Goal: Task Accomplishment & Management: Manage account settings

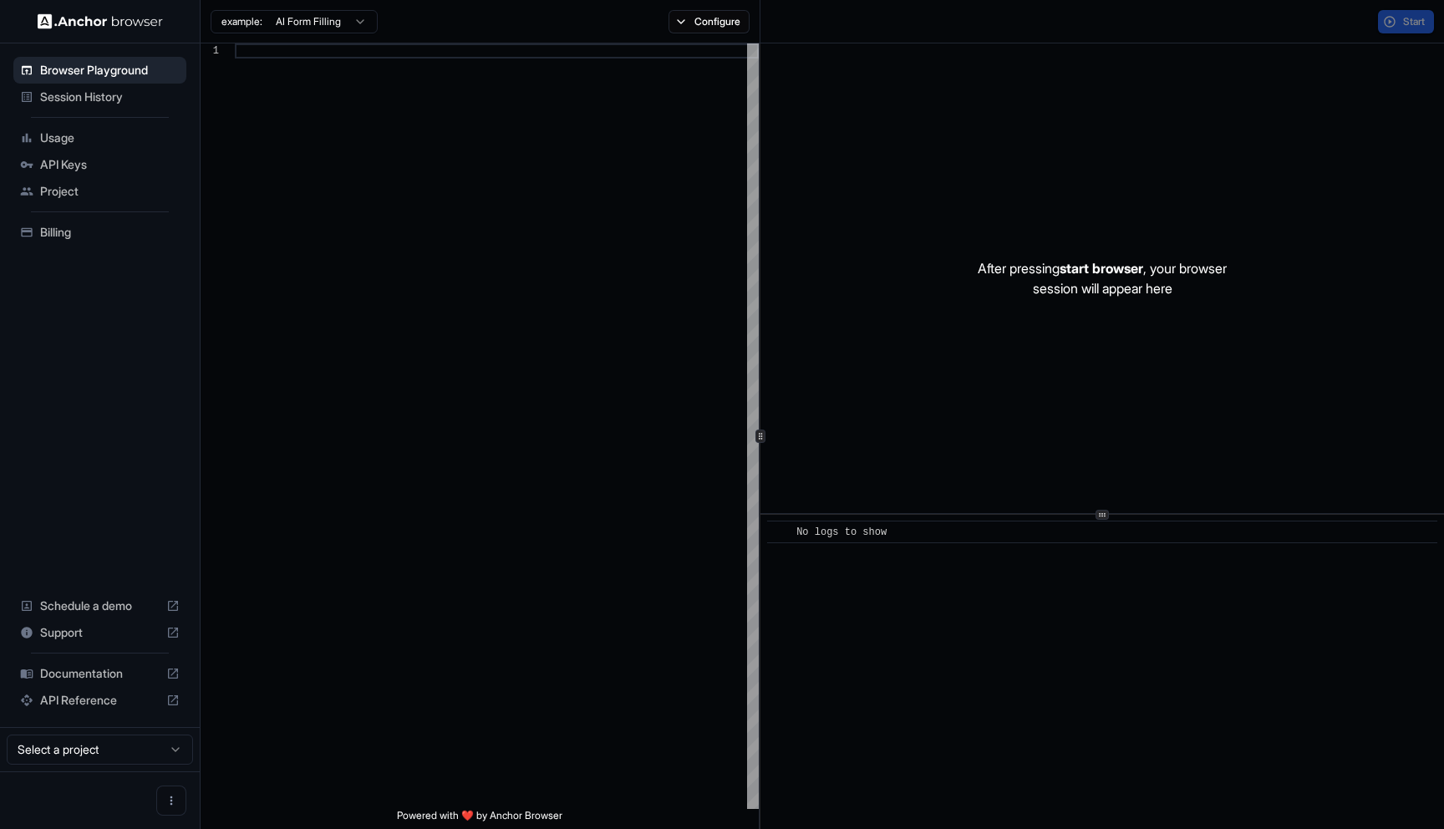
scroll to position [150, 0]
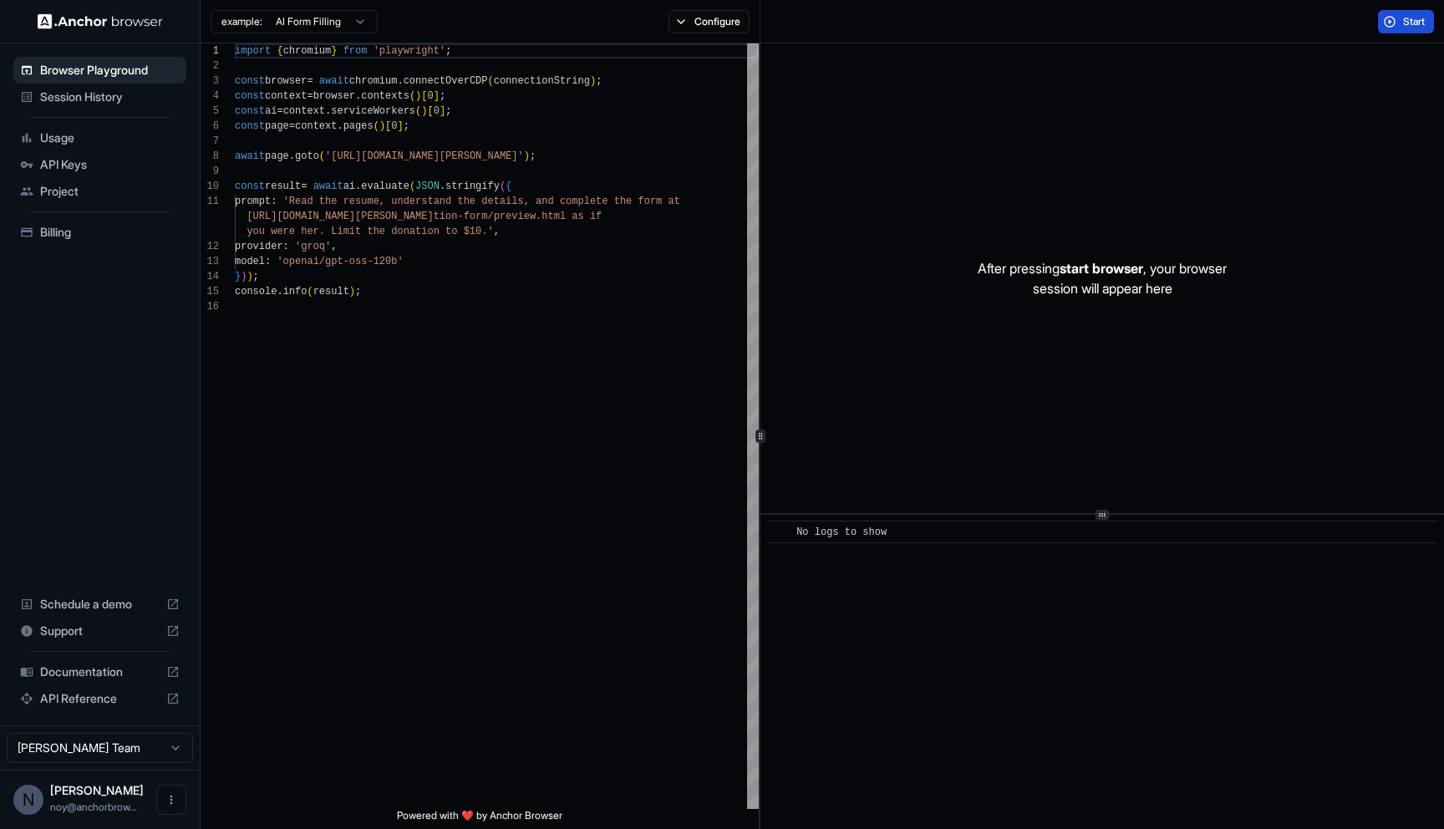
click at [1411, 24] on span "Start" at bounding box center [1414, 21] width 23 height 13
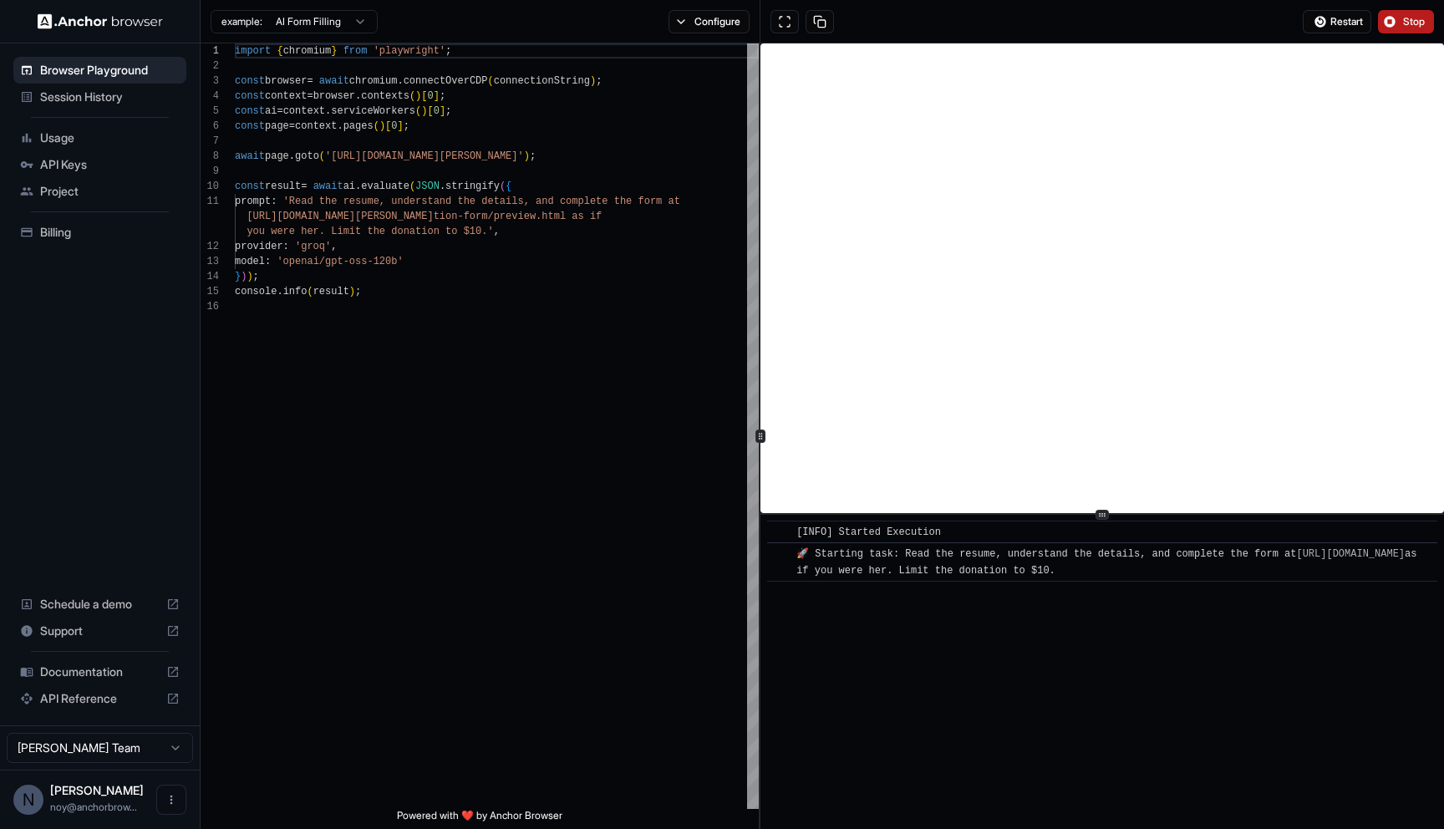
click at [1421, 18] on span "Stop" at bounding box center [1414, 21] width 23 height 13
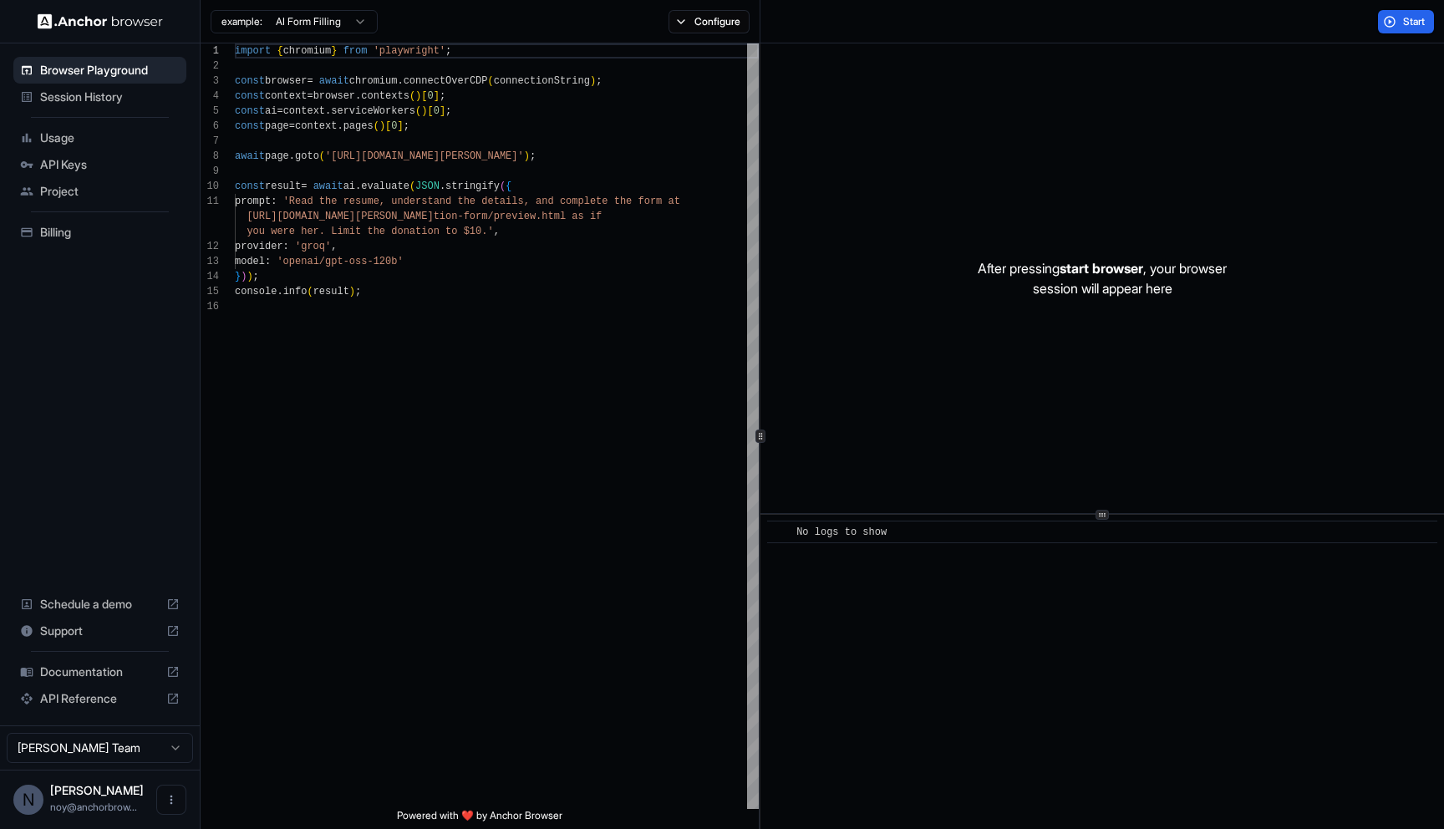
click at [125, 105] on div "Session History" at bounding box center [99, 97] width 173 height 27
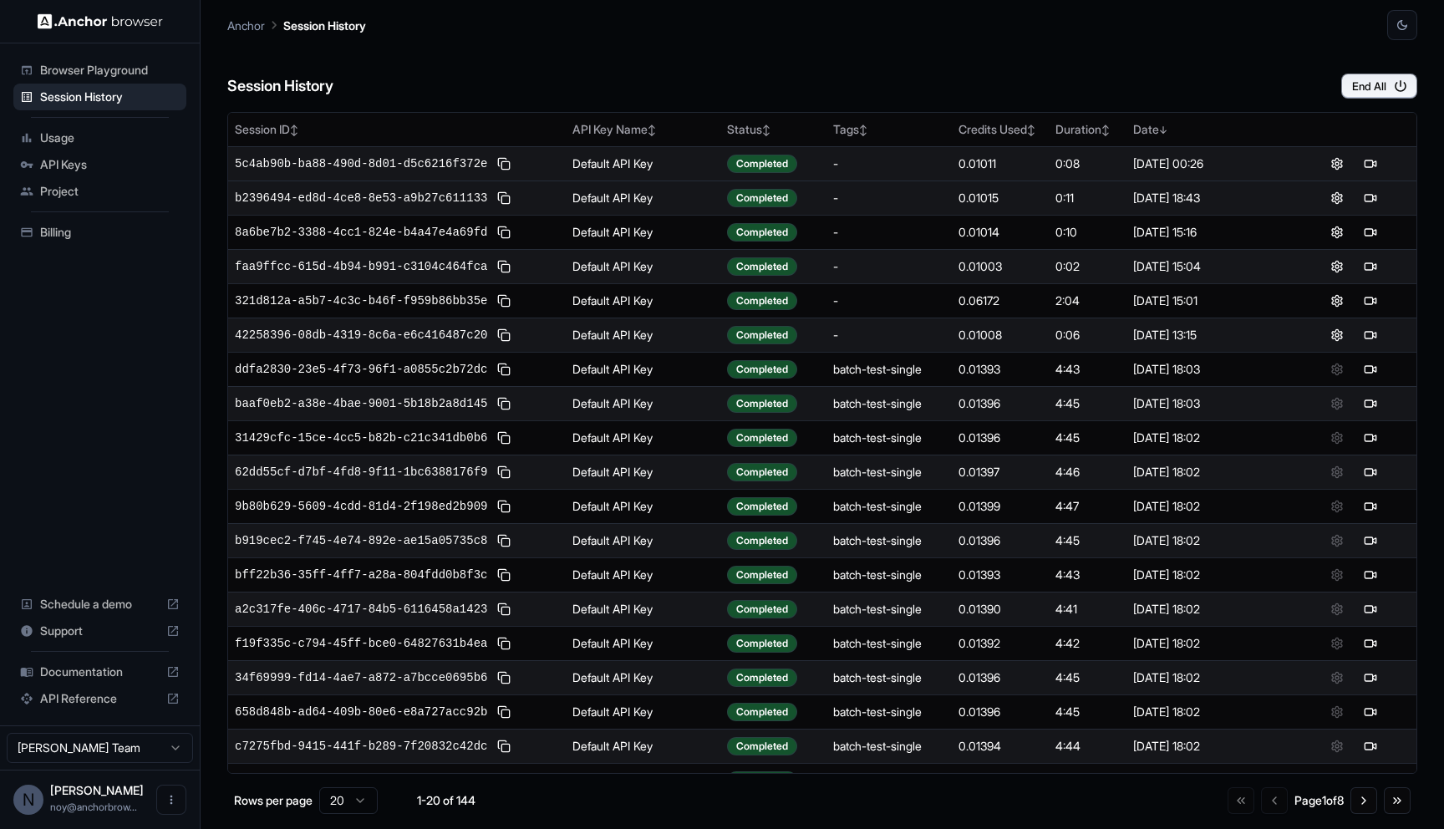
click at [1035, 173] on td "0.01011" at bounding box center [1000, 163] width 97 height 34
click at [1382, 158] on div at bounding box center [1354, 164] width 112 height 20
click at [1381, 158] on div at bounding box center [1354, 164] width 112 height 20
click at [1377, 164] on button at bounding box center [1370, 164] width 20 height 20
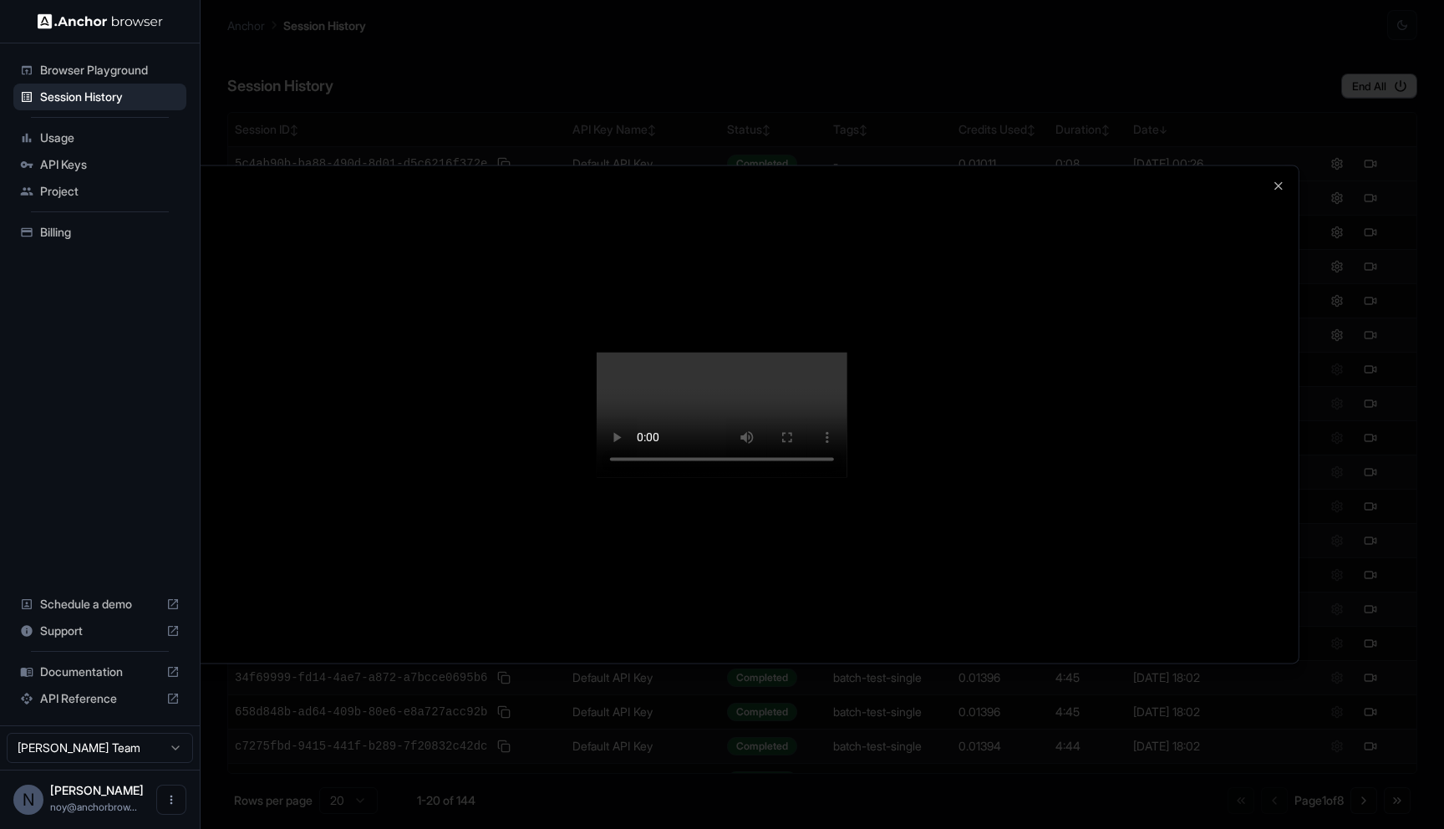
click at [703, 394] on video at bounding box center [722, 414] width 251 height 125
click at [1277, 188] on icon "button" at bounding box center [1278, 185] width 13 height 13
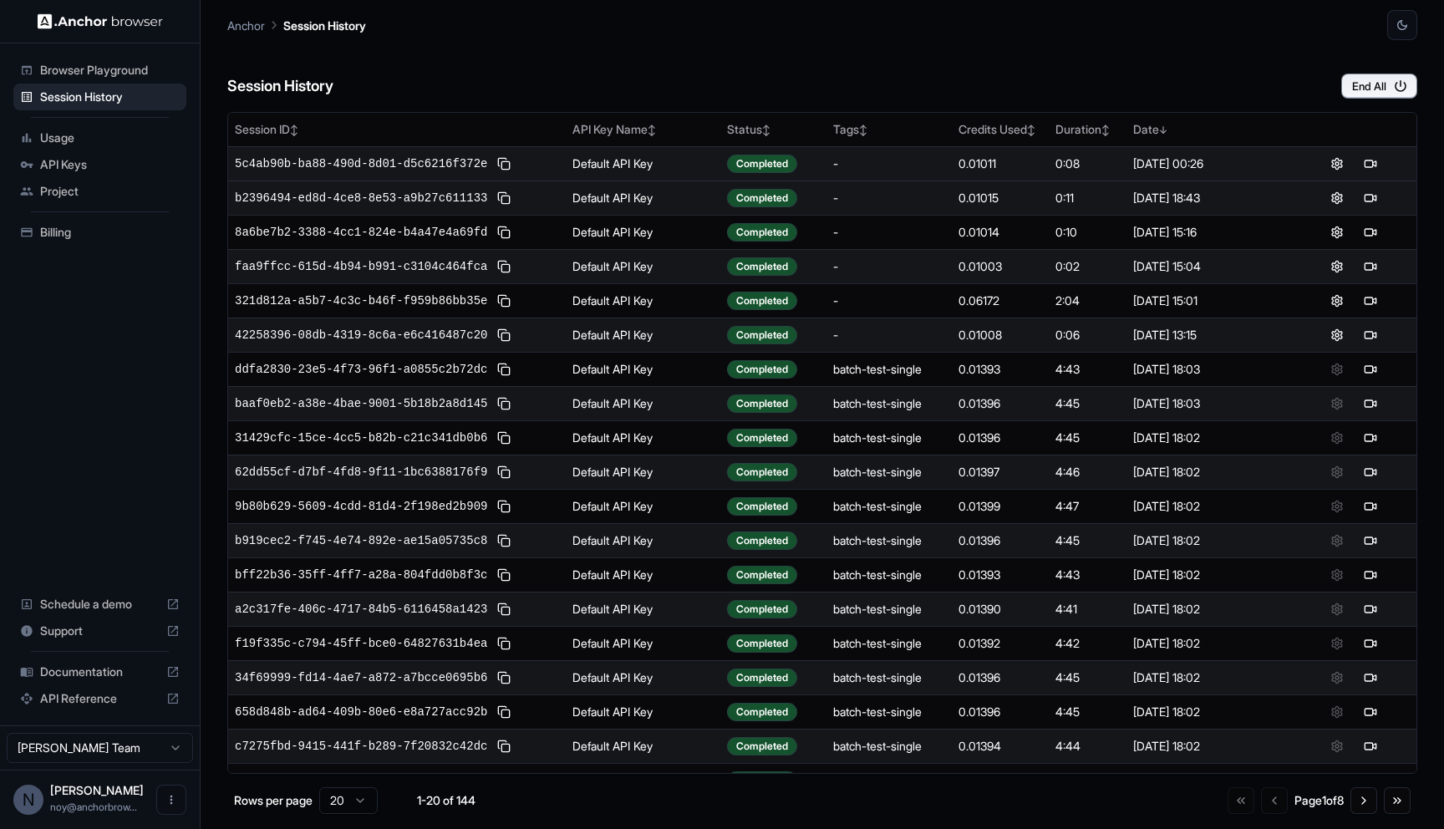
click at [111, 64] on span "Browser Playground" at bounding box center [110, 70] width 140 height 17
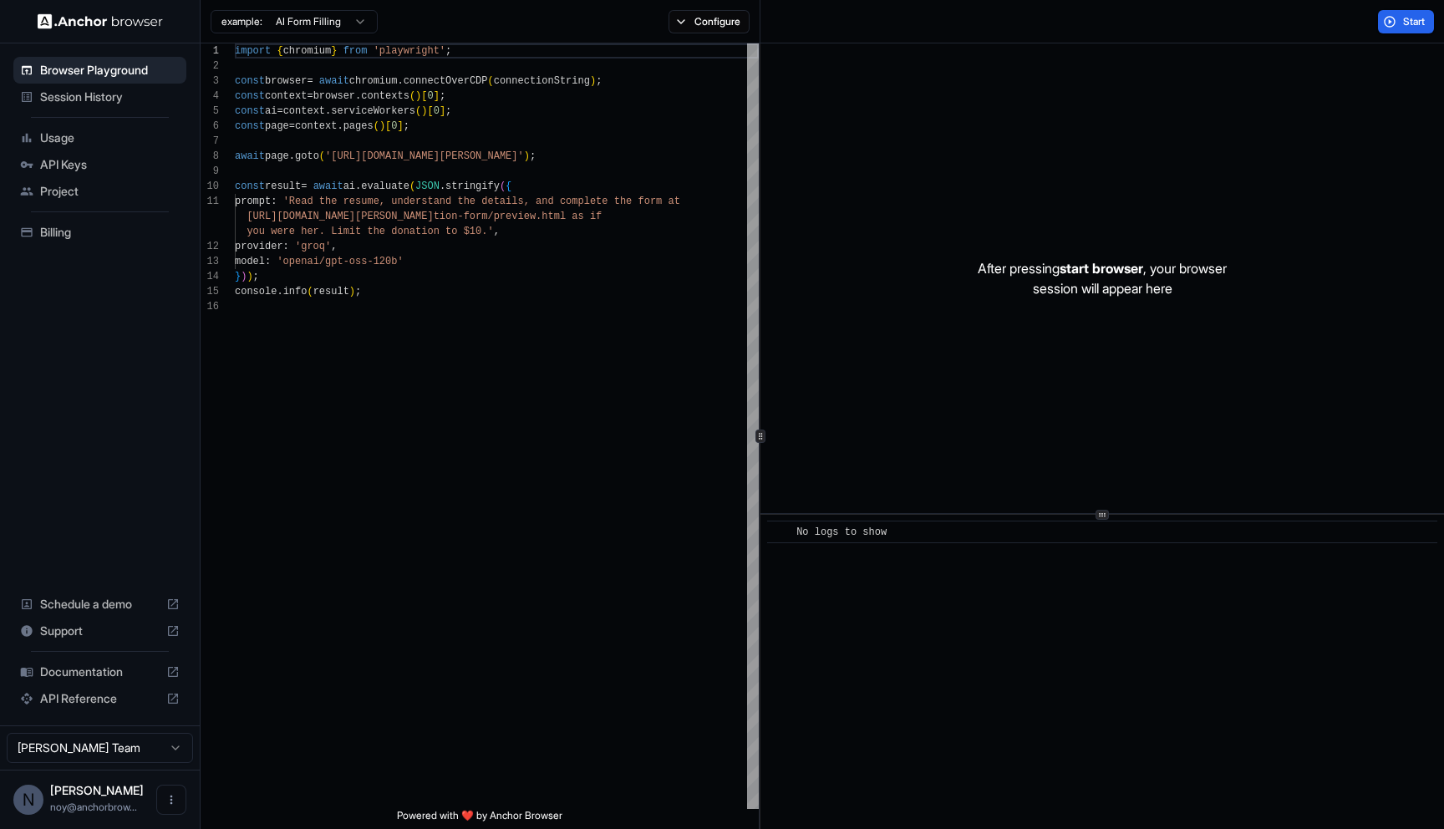
scroll to position [150, 0]
click at [1422, 24] on span "Start" at bounding box center [1414, 21] width 23 height 13
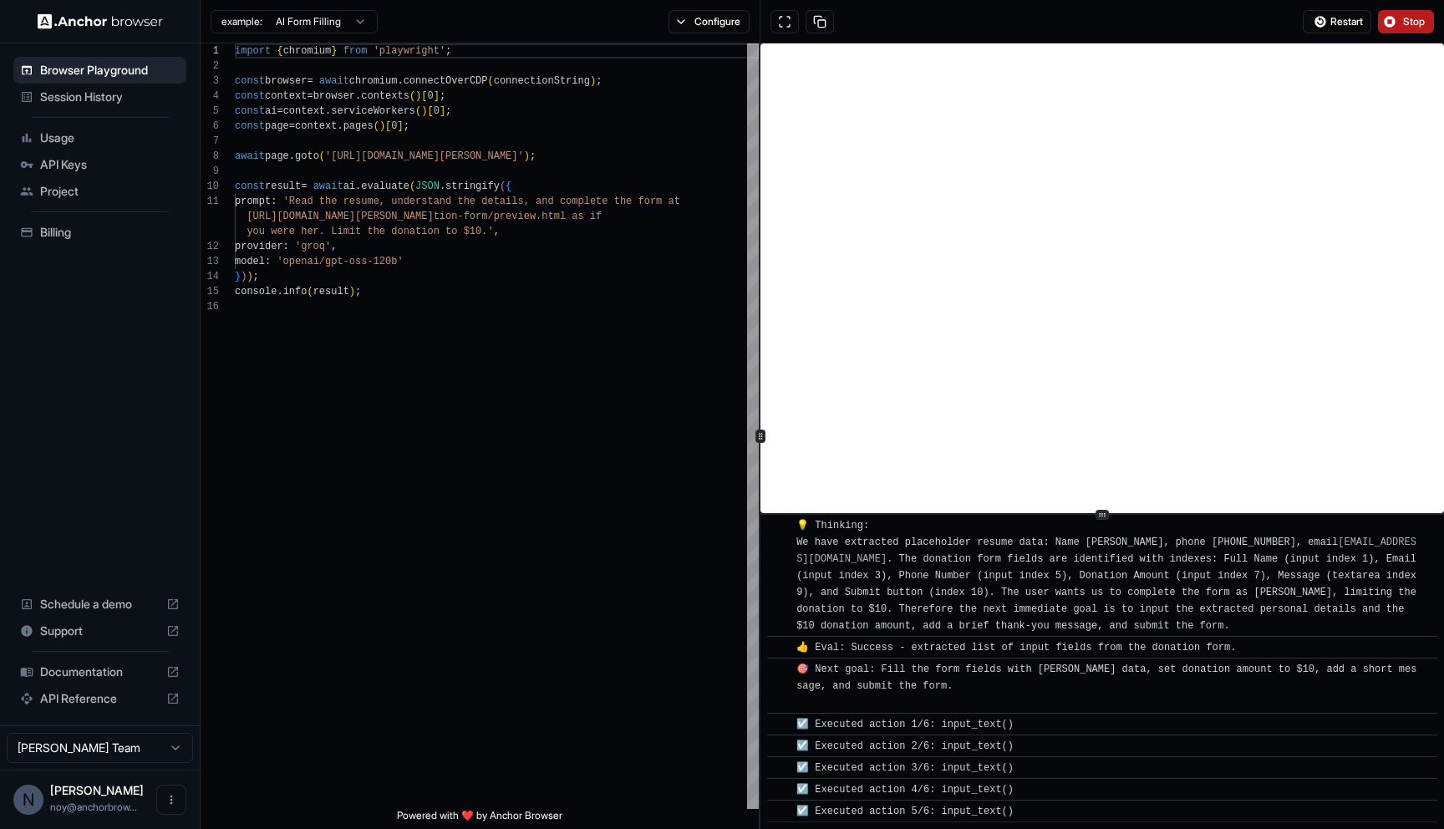
scroll to position [485, 0]
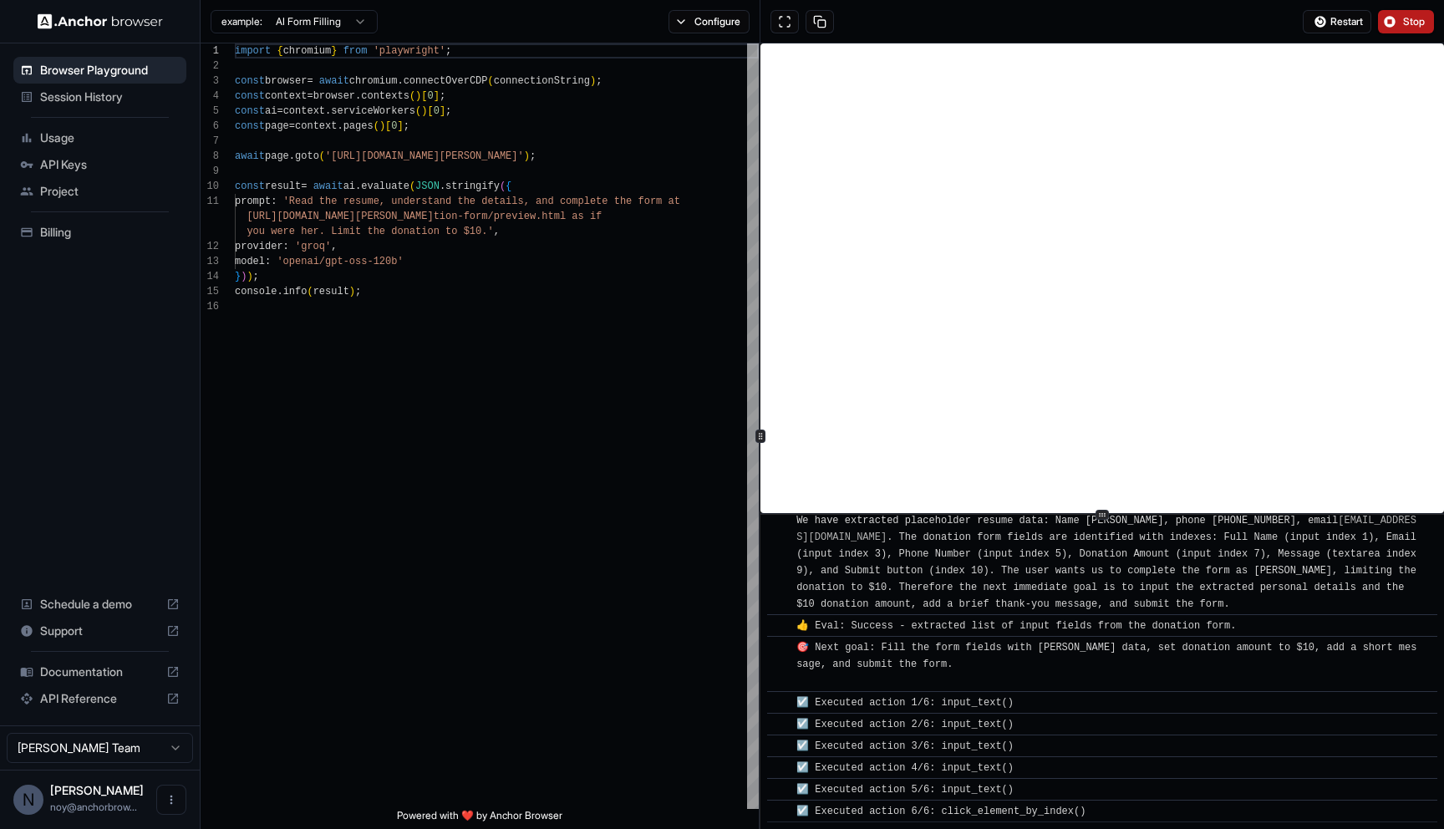
click at [1391, 13] on button "Stop" at bounding box center [1406, 21] width 56 height 23
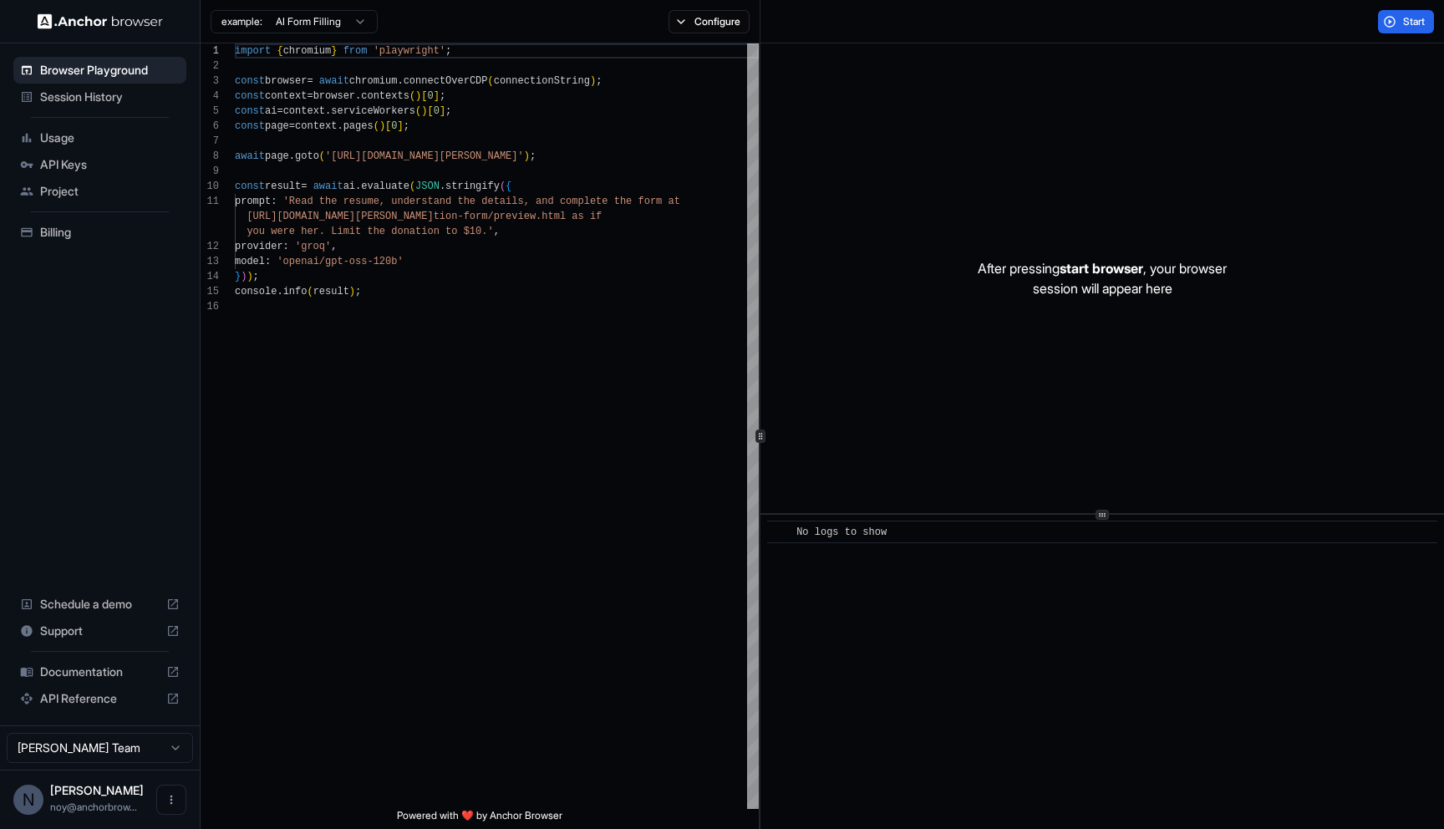
click at [123, 91] on span "Session History" at bounding box center [110, 97] width 140 height 17
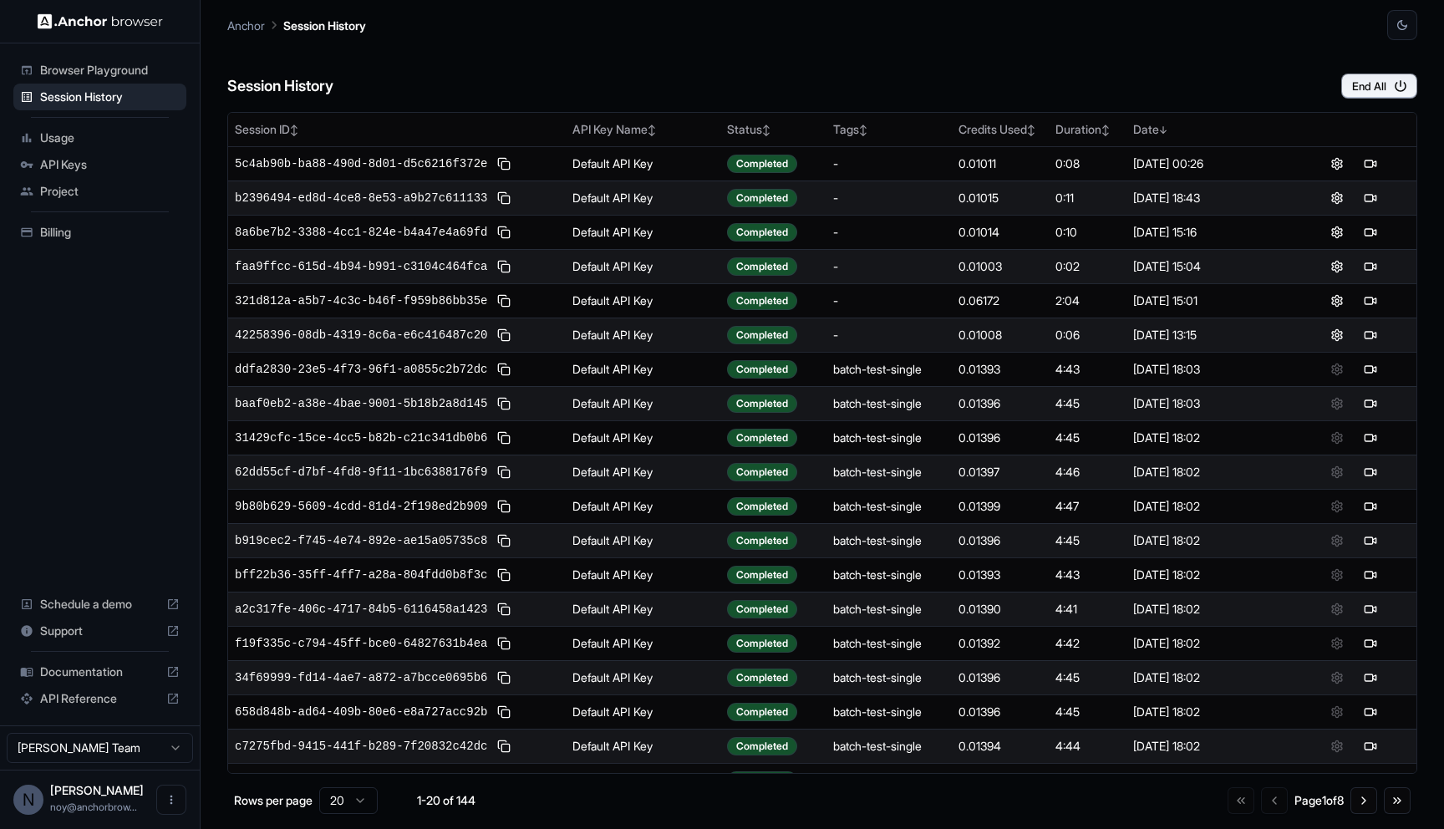
click at [984, 82] on div "Session History End All" at bounding box center [822, 69] width 1190 height 58
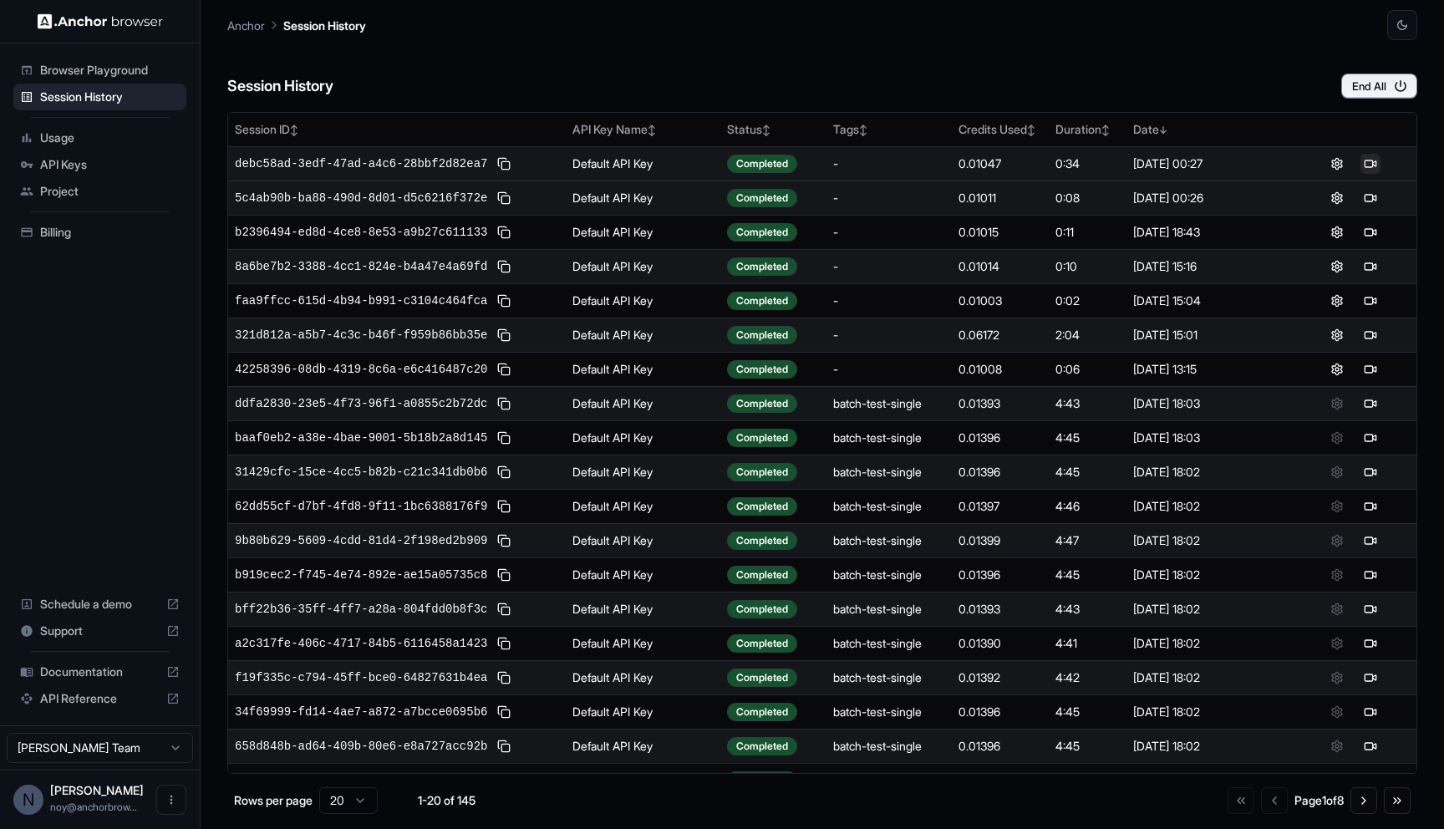
click at [1369, 163] on button at bounding box center [1370, 164] width 20 height 20
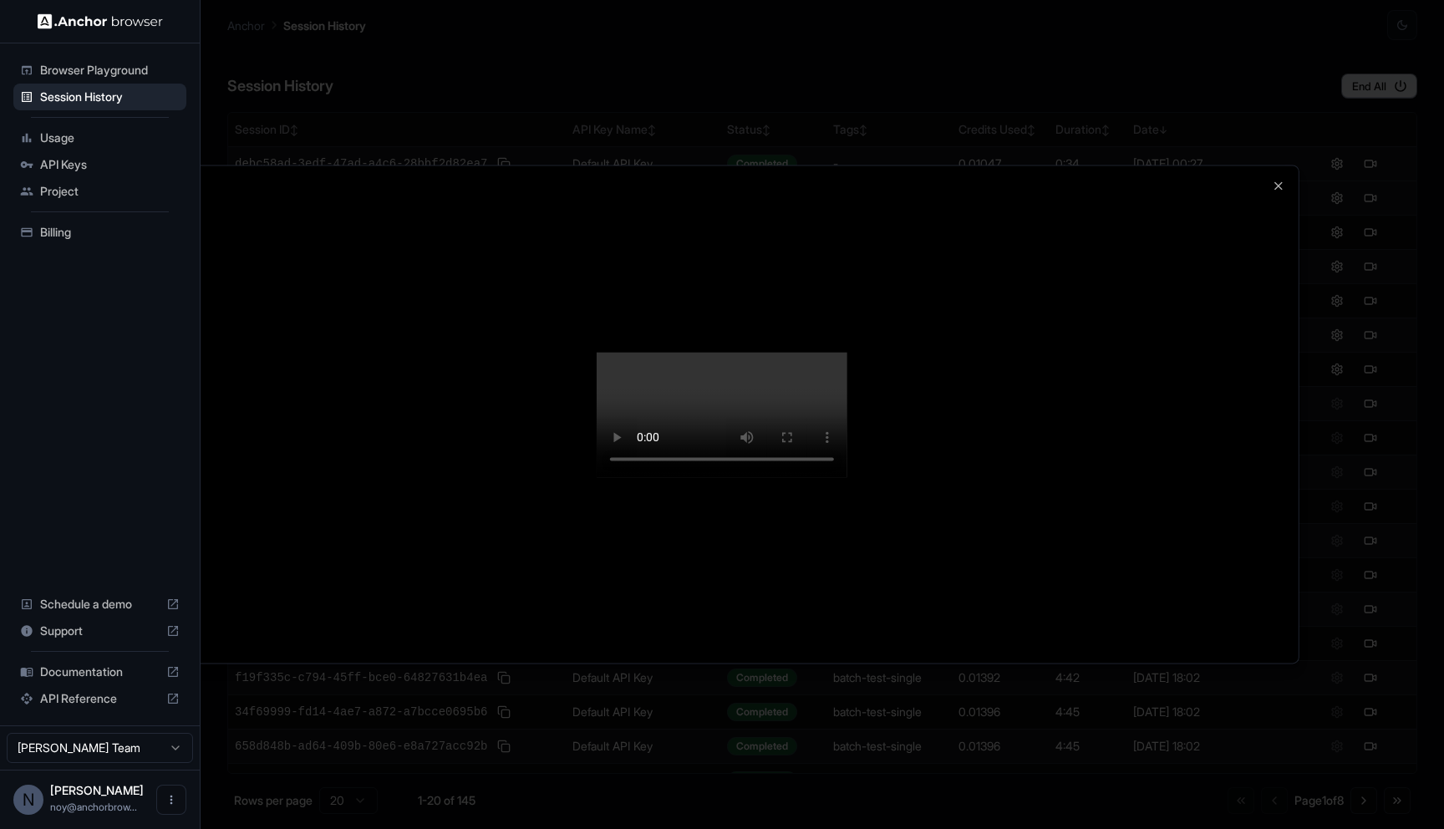
click at [613, 497] on div at bounding box center [721, 413] width 1153 height 497
click at [1274, 186] on icon "button" at bounding box center [1278, 185] width 13 height 13
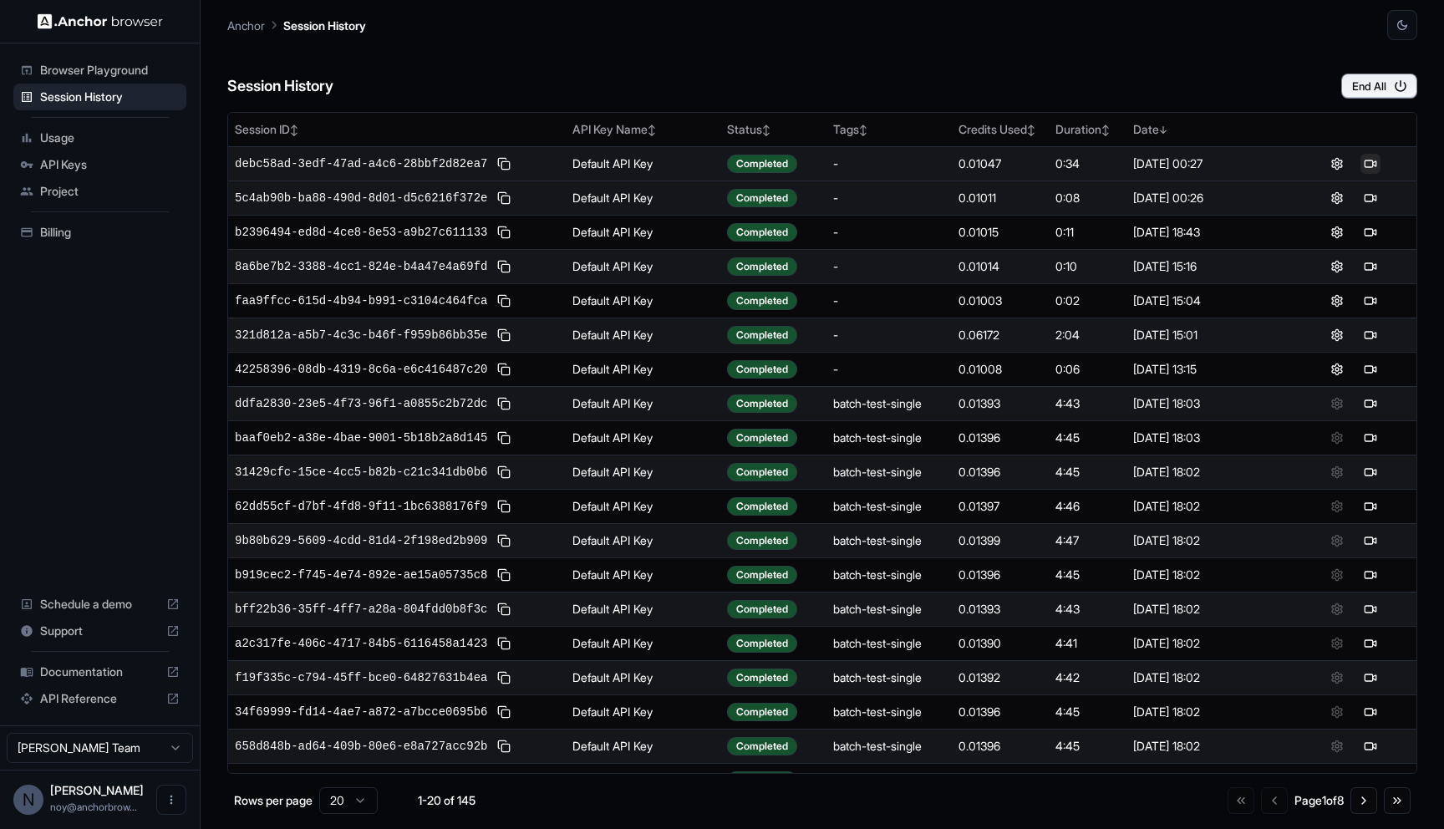
click at [1371, 165] on button at bounding box center [1370, 164] width 20 height 20
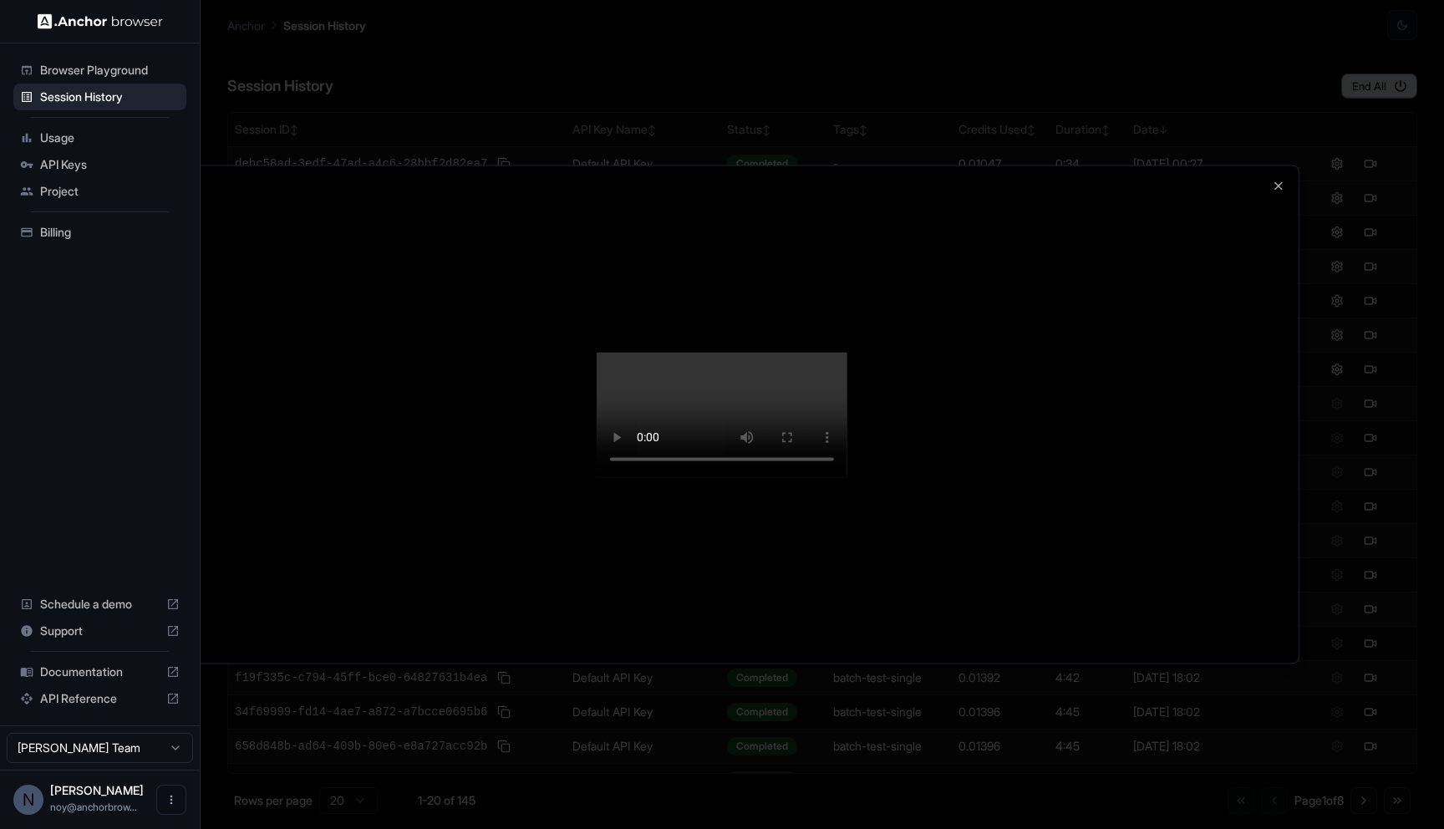
click at [675, 529] on div at bounding box center [721, 413] width 1153 height 497
click at [821, 492] on div at bounding box center [721, 413] width 1153 height 497
click at [1282, 187] on icon "button" at bounding box center [1278, 185] width 13 height 13
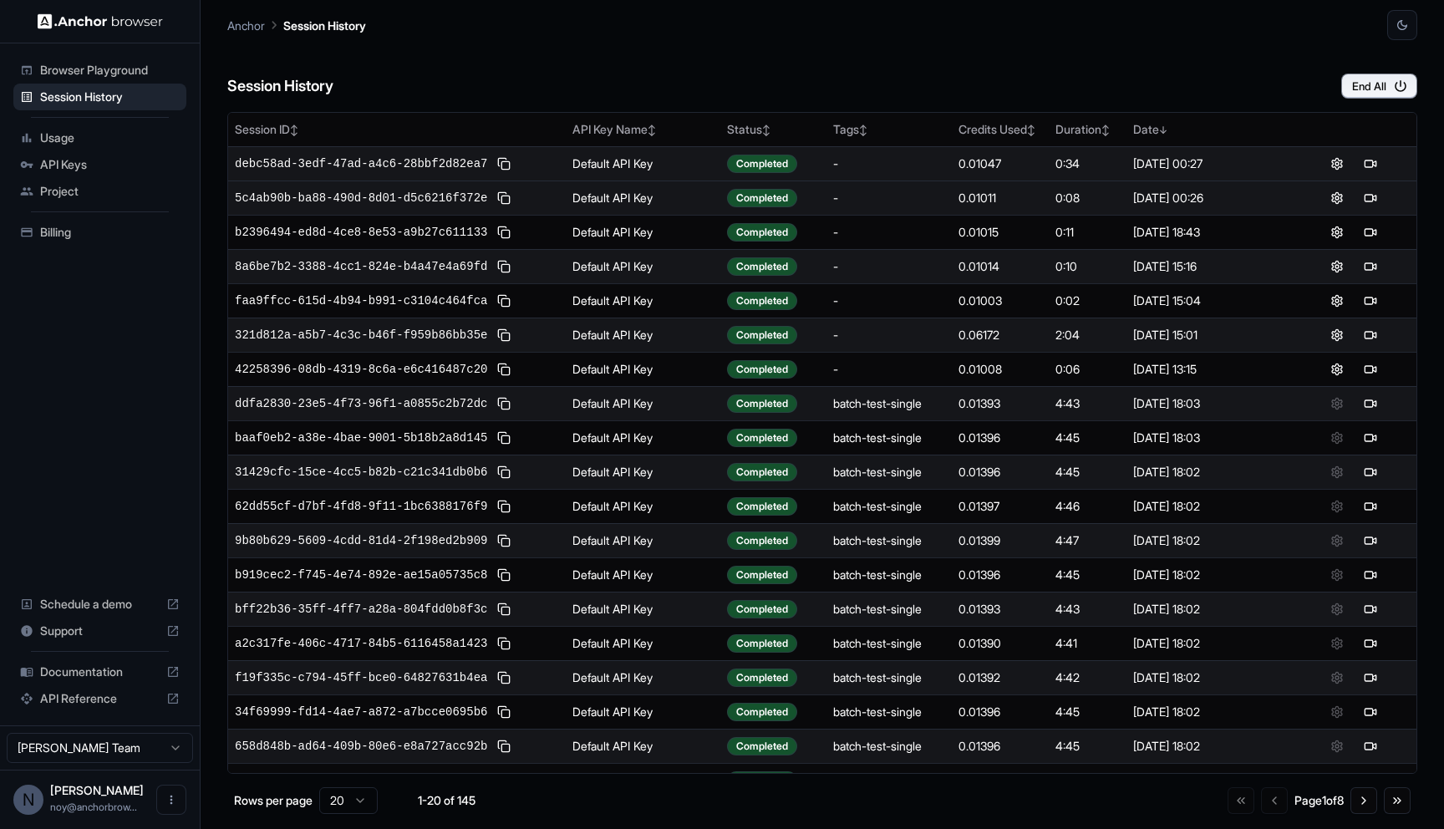
click at [1090, 54] on div "Session History End All" at bounding box center [822, 69] width 1190 height 58
click at [1370, 163] on button at bounding box center [1370, 164] width 20 height 20
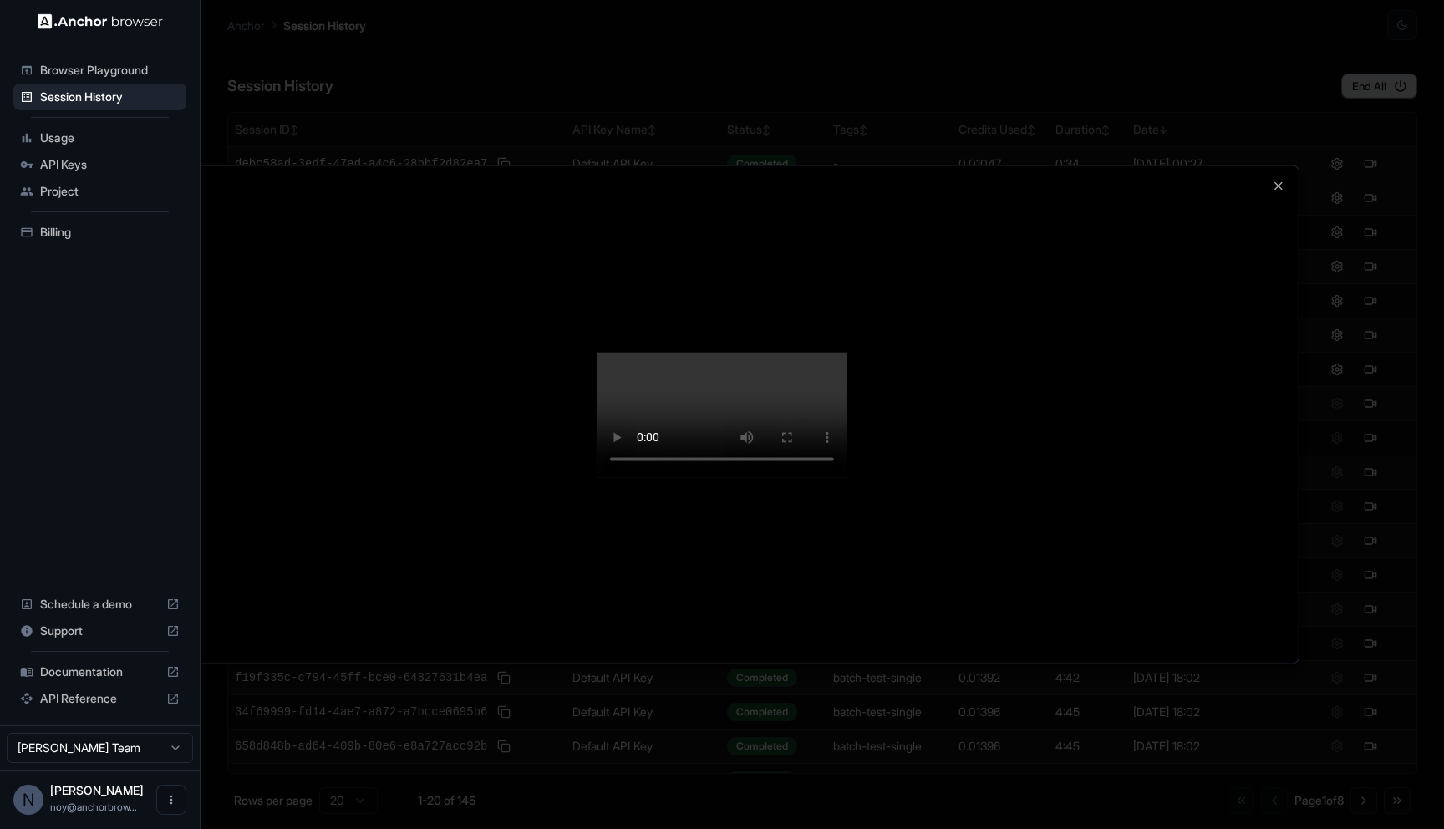
click at [1289, 181] on div at bounding box center [721, 413] width 1153 height 497
click at [1279, 189] on icon "button" at bounding box center [1278, 185] width 13 height 13
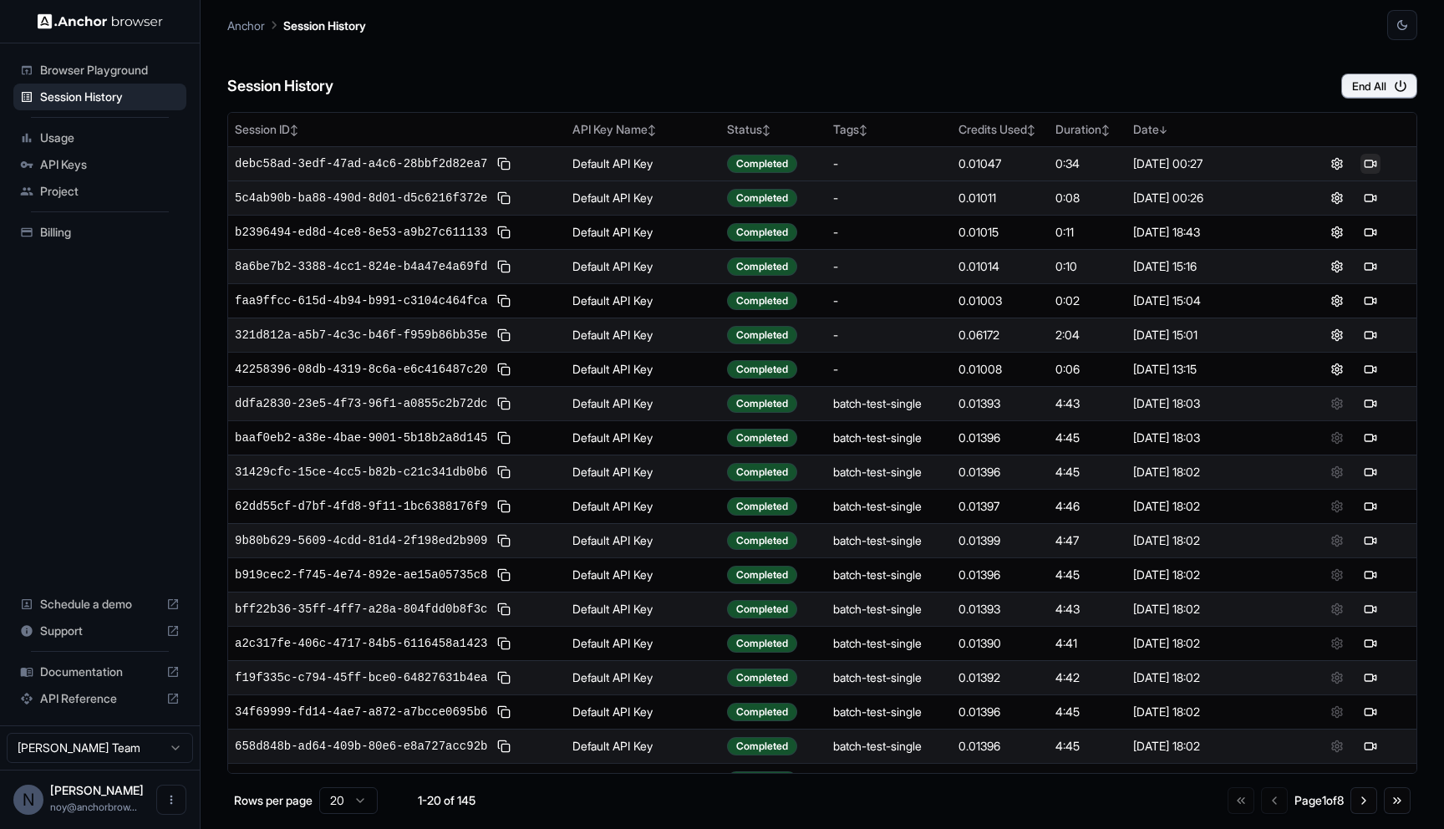
click at [1373, 167] on button at bounding box center [1370, 164] width 20 height 20
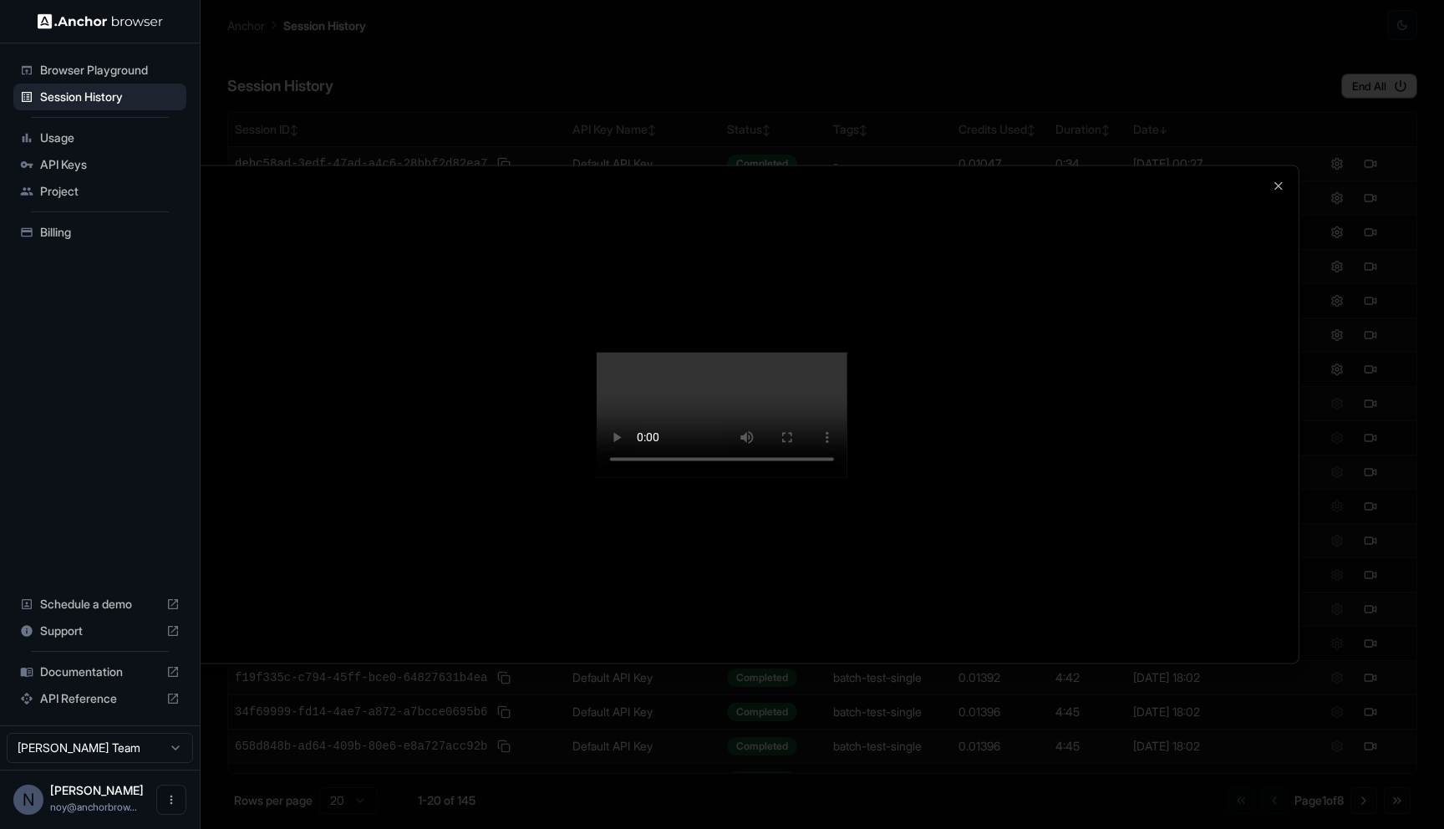
click at [998, 147] on div at bounding box center [722, 414] width 1444 height 829
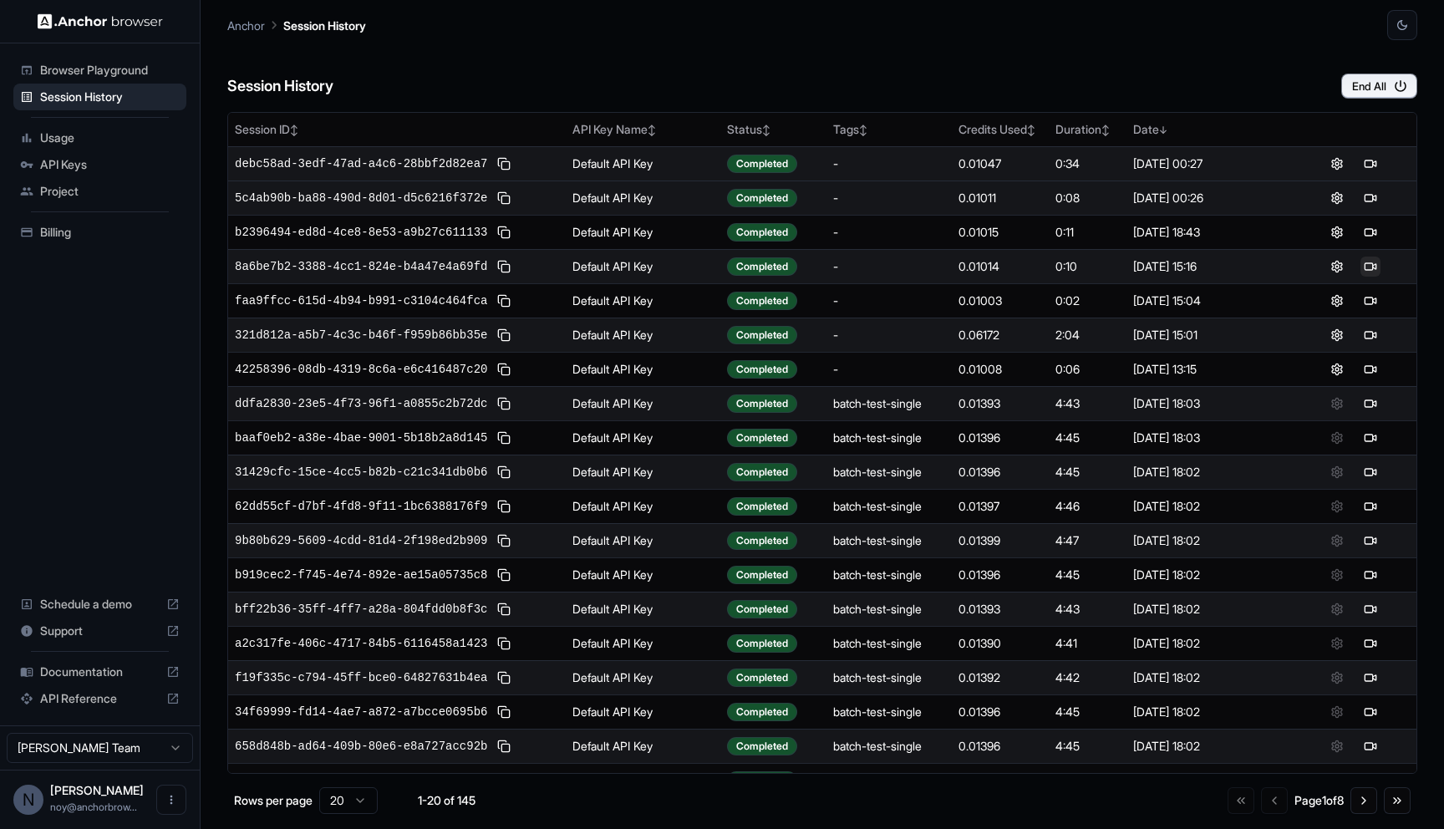
click at [1370, 272] on button at bounding box center [1370, 267] width 20 height 20
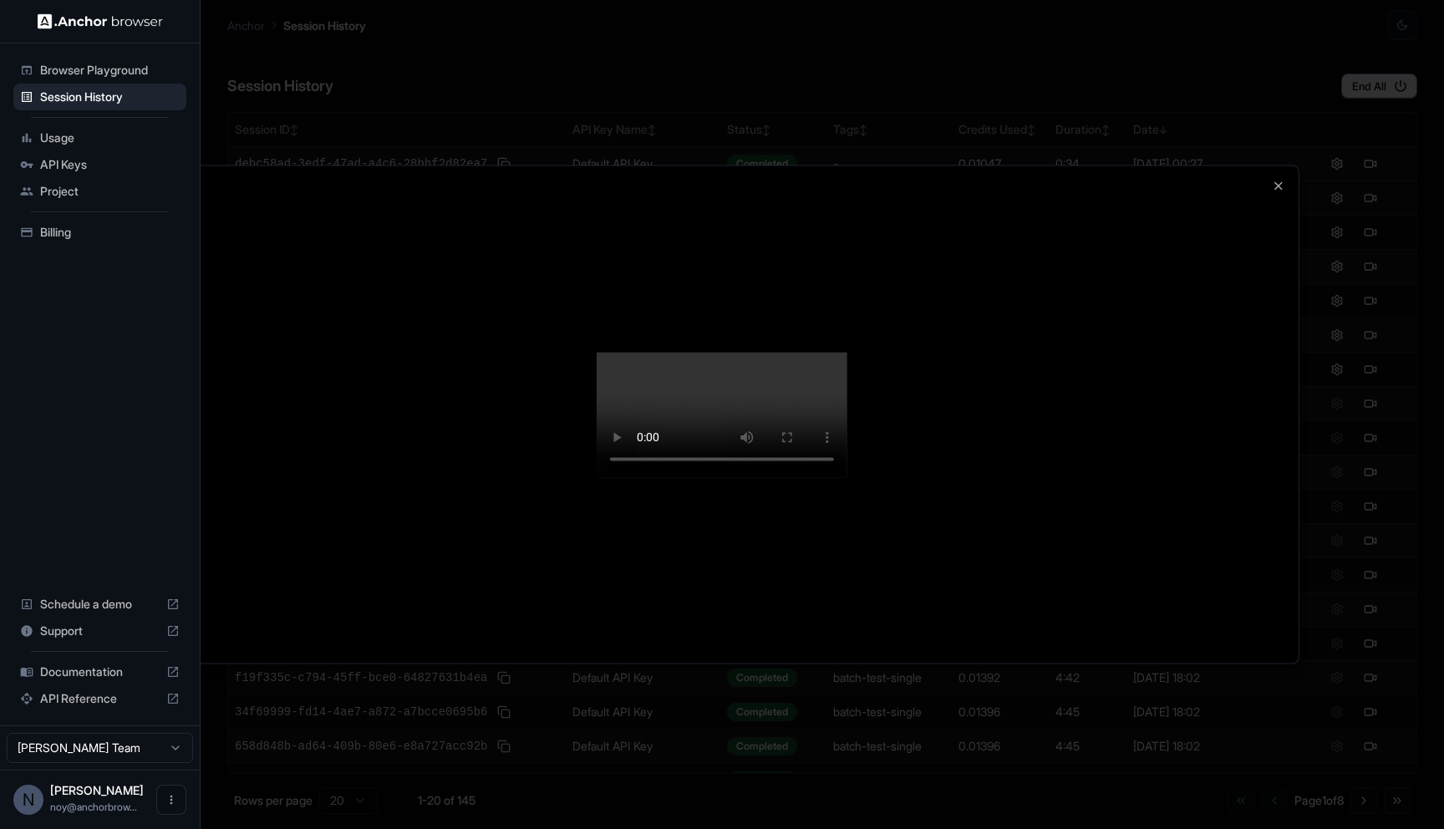
click at [1289, 165] on div at bounding box center [721, 413] width 1153 height 497
click at [1279, 182] on icon "button" at bounding box center [1278, 185] width 7 height 7
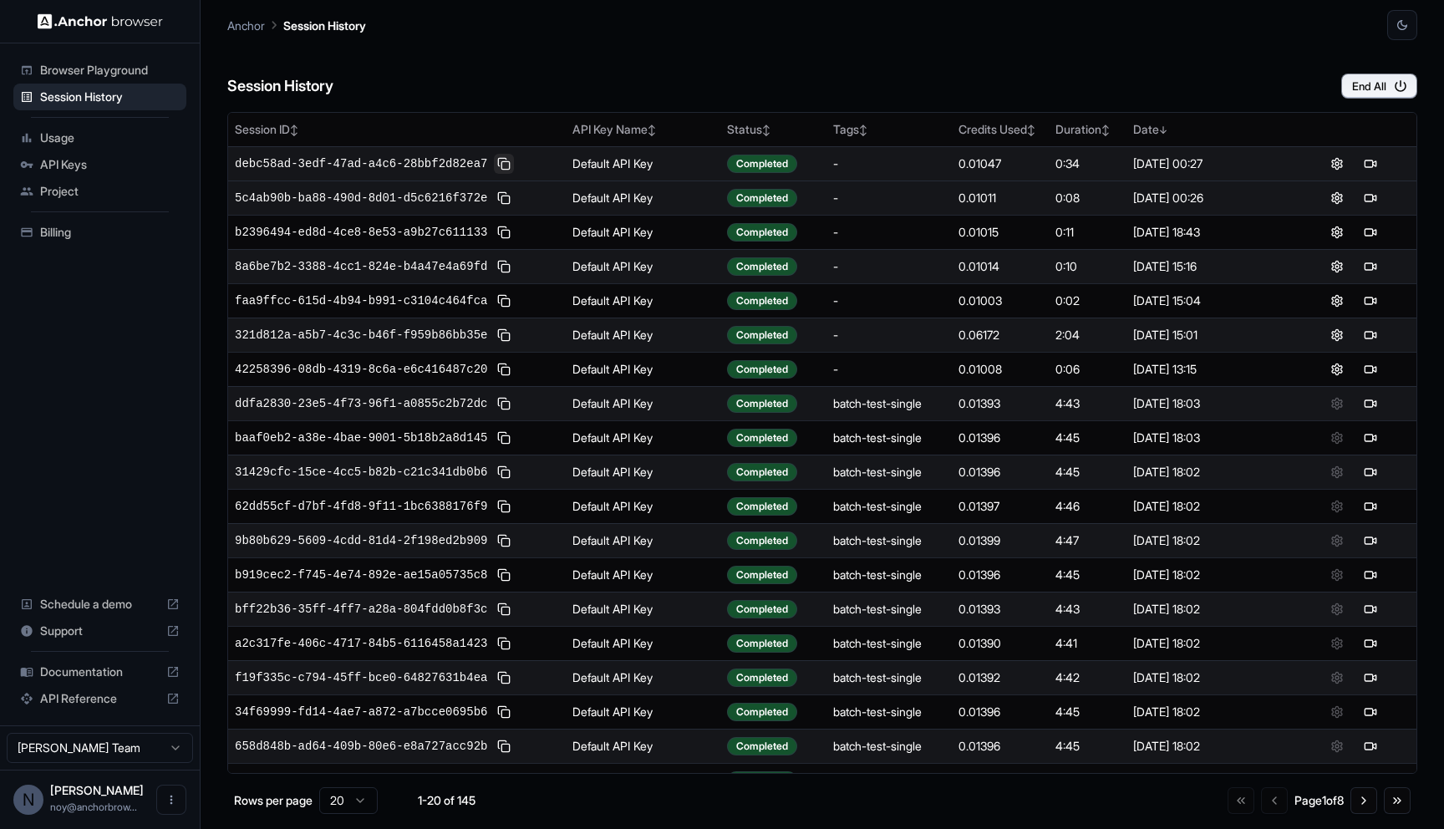
click at [507, 168] on button at bounding box center [504, 164] width 20 height 20
click at [500, 158] on button at bounding box center [504, 164] width 20 height 20
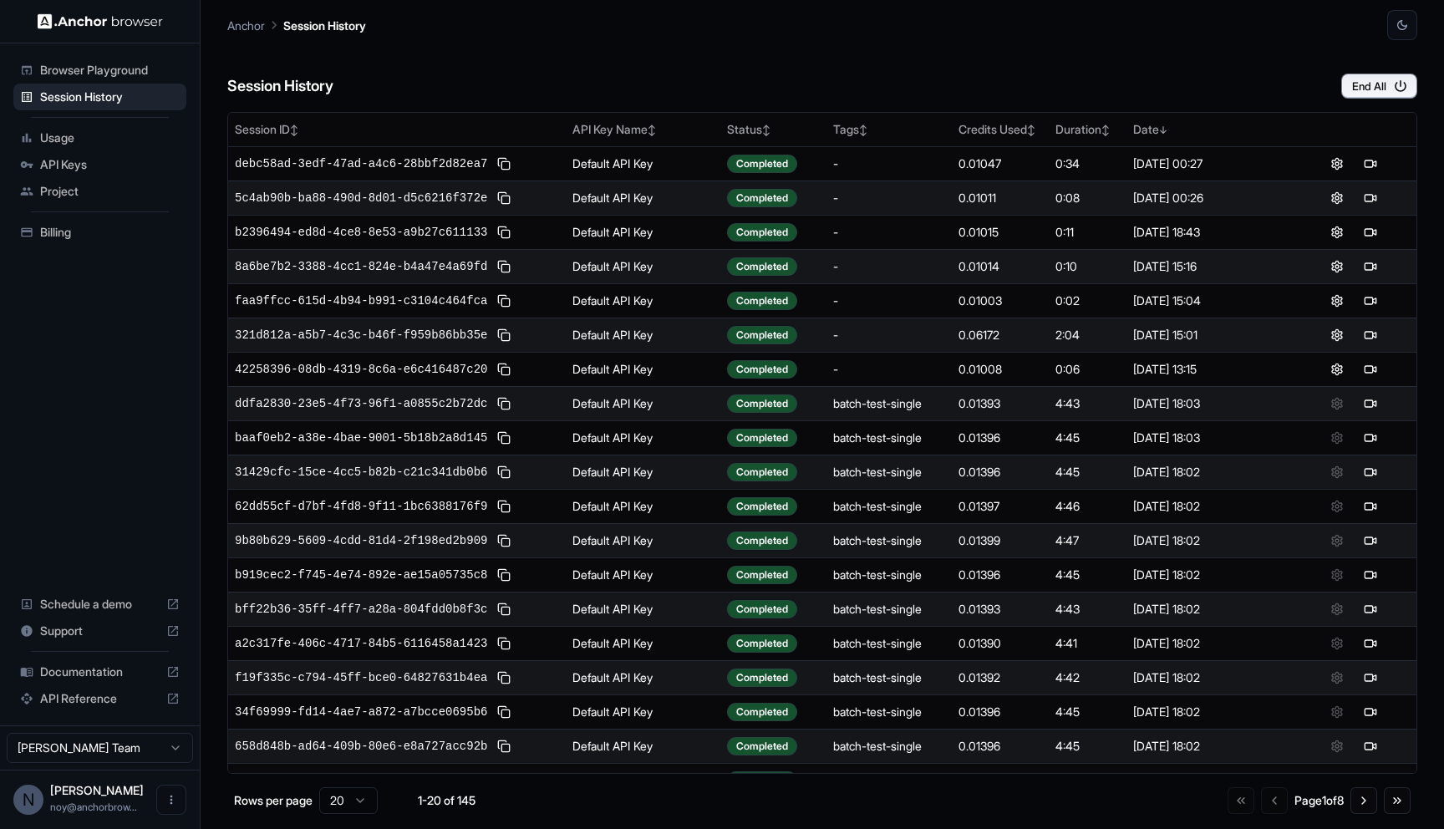
click at [1209, 62] on div "Session History End All" at bounding box center [822, 69] width 1190 height 58
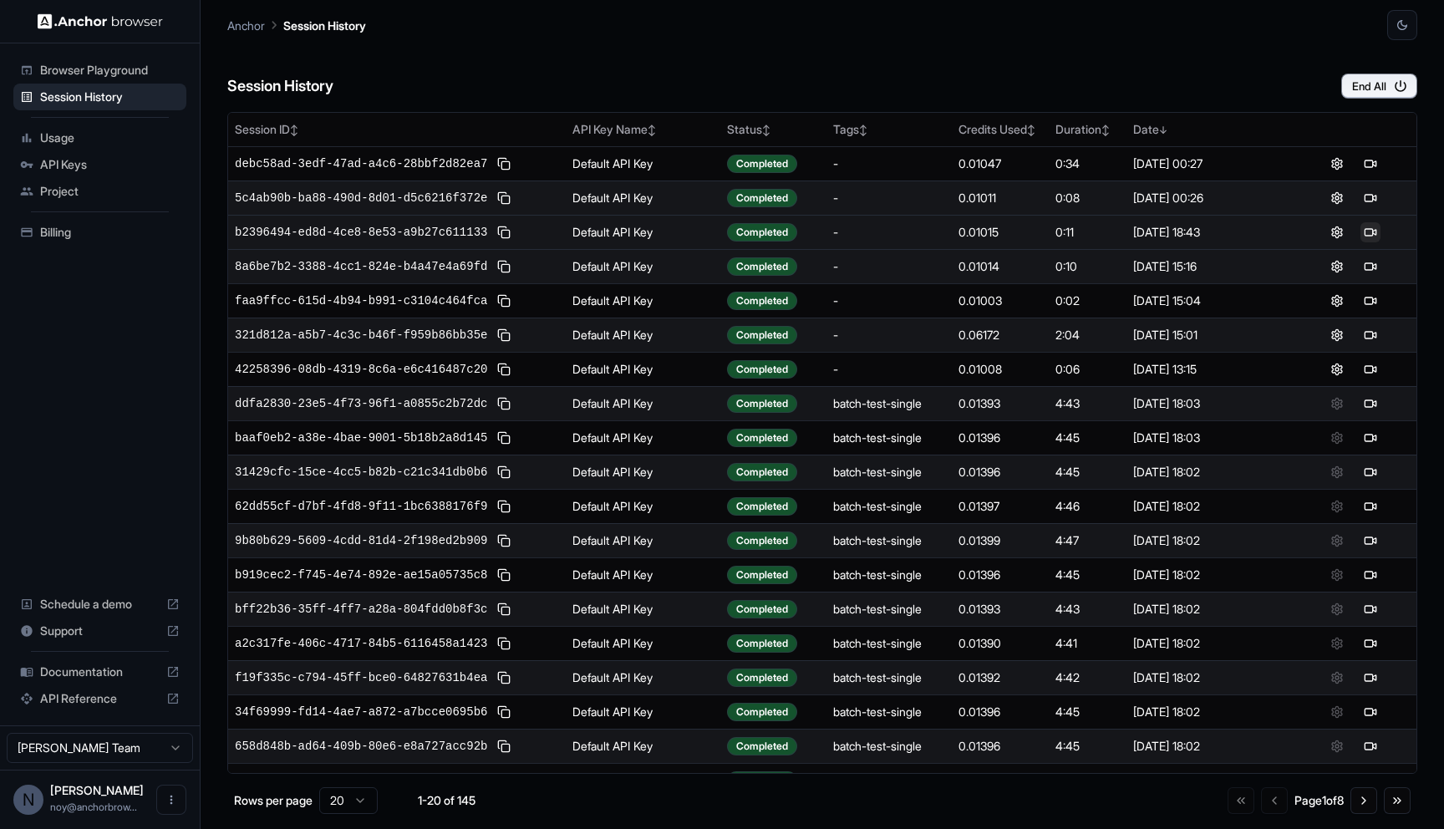
click at [1372, 231] on button at bounding box center [1370, 232] width 20 height 20
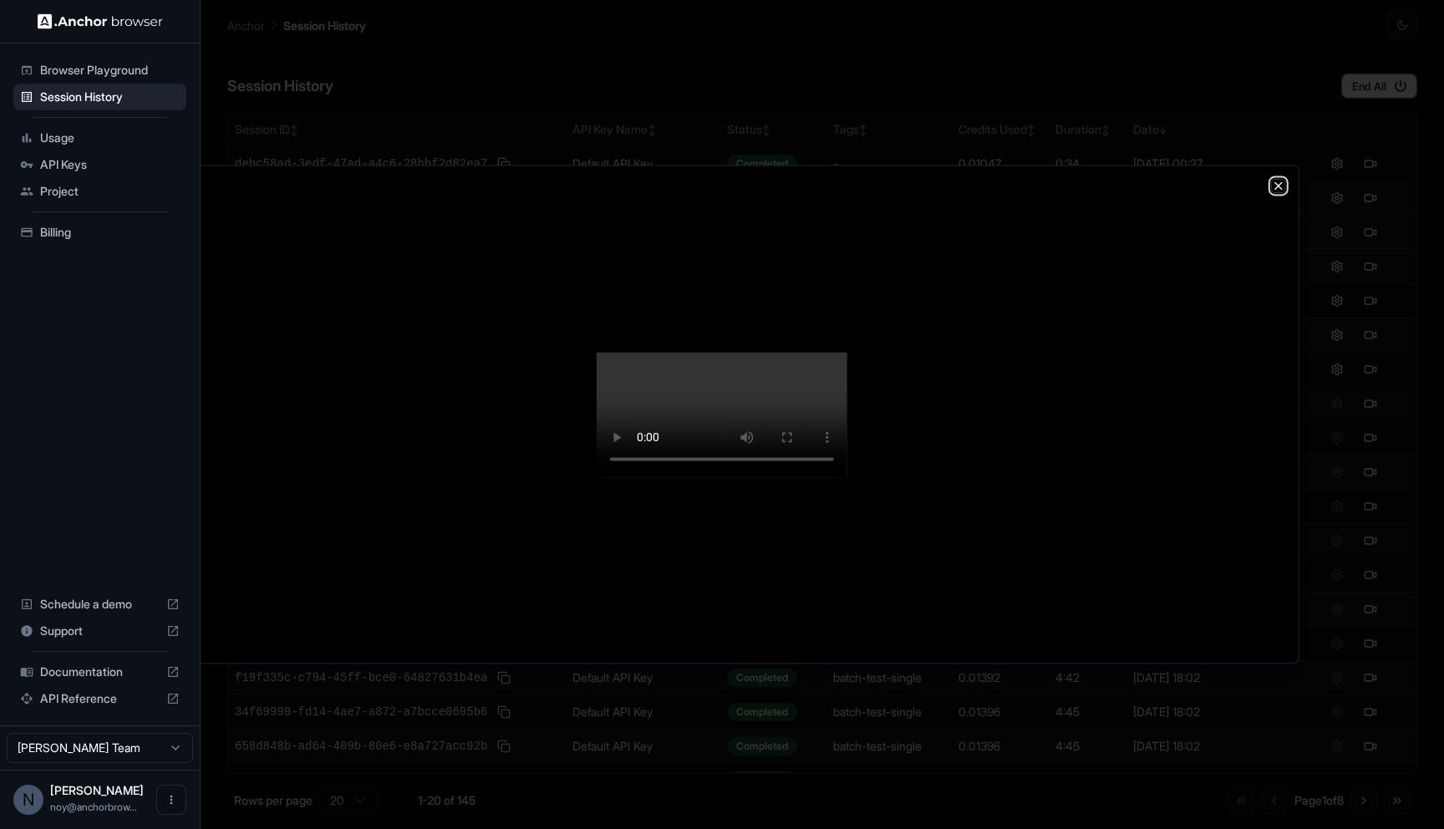
click at [1283, 179] on icon "button" at bounding box center [1278, 185] width 13 height 13
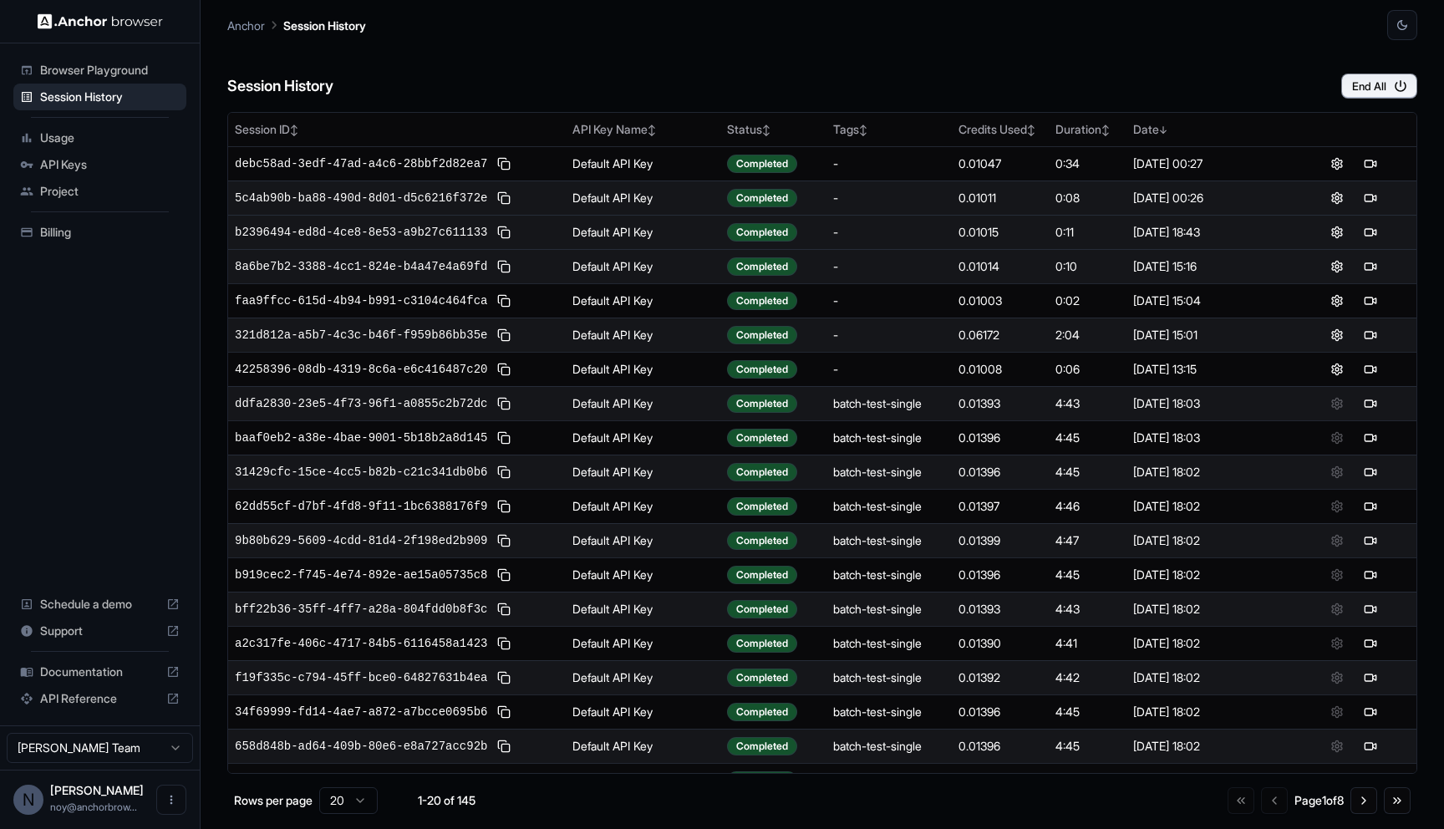
click at [1211, 63] on div "Session History End All" at bounding box center [822, 69] width 1190 height 58
click at [1165, 94] on div "Session History End All" at bounding box center [822, 69] width 1190 height 58
click at [1179, 193] on div "[DATE] 00:26" at bounding box center [1208, 198] width 150 height 17
click at [1162, 195] on div "[DATE] 00:26" at bounding box center [1208, 198] width 150 height 17
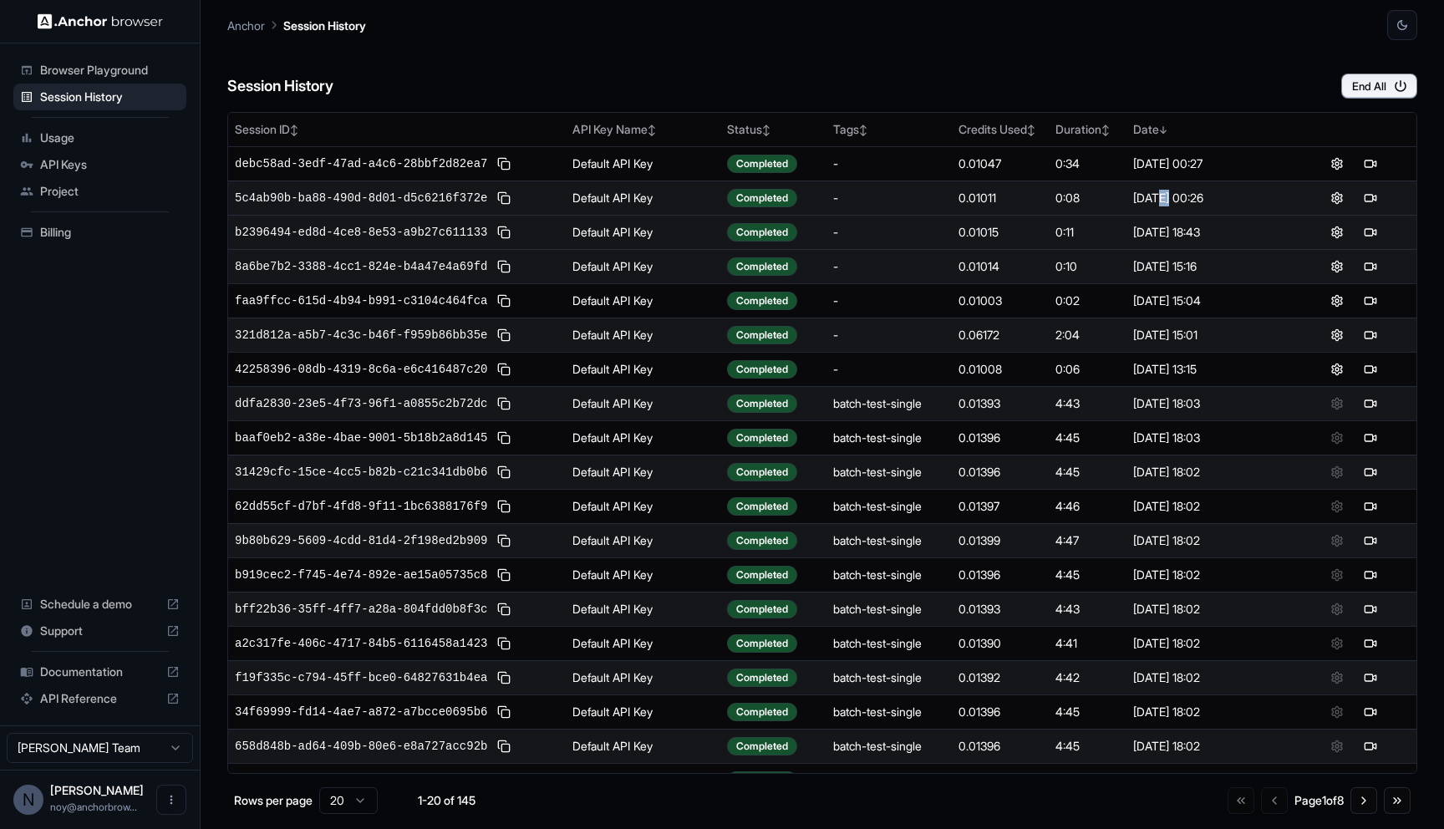
click at [1162, 199] on div "[DATE] 00:26" at bounding box center [1208, 198] width 150 height 17
click at [1149, 191] on div "[DATE] 00:26" at bounding box center [1208, 198] width 150 height 17
click at [1124, 199] on td "0:08" at bounding box center [1088, 197] width 79 height 34
click at [1136, 227] on div "[DATE] 18:43" at bounding box center [1208, 232] width 150 height 17
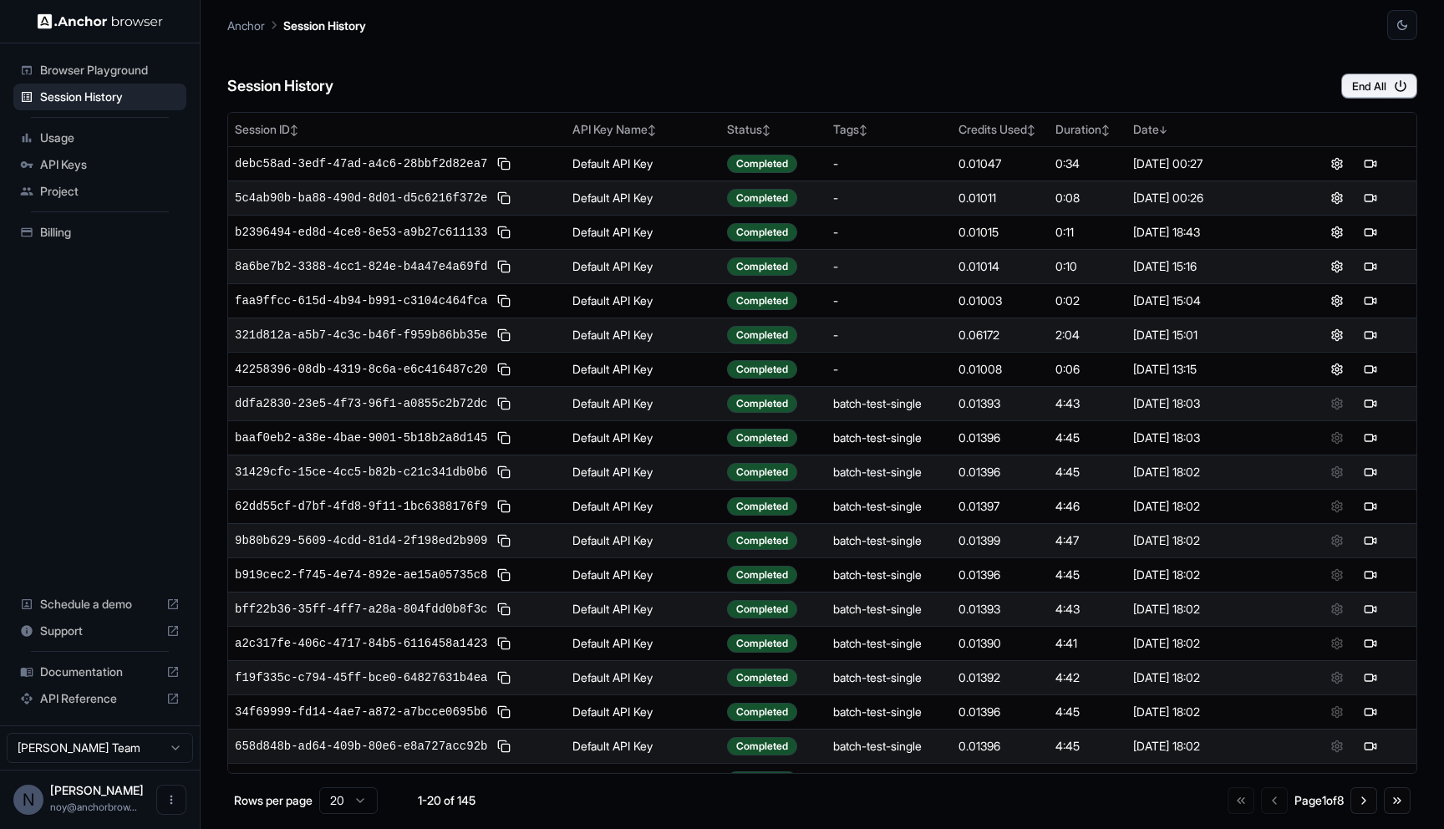
click at [1227, 24] on div "Anchor Session History" at bounding box center [822, 20] width 1190 height 40
click at [1248, 35] on div "Anchor Session History" at bounding box center [822, 20] width 1190 height 40
click at [915, 79] on div "Session History End All" at bounding box center [822, 69] width 1190 height 58
click at [1237, 83] on div "Session History End All" at bounding box center [822, 69] width 1190 height 58
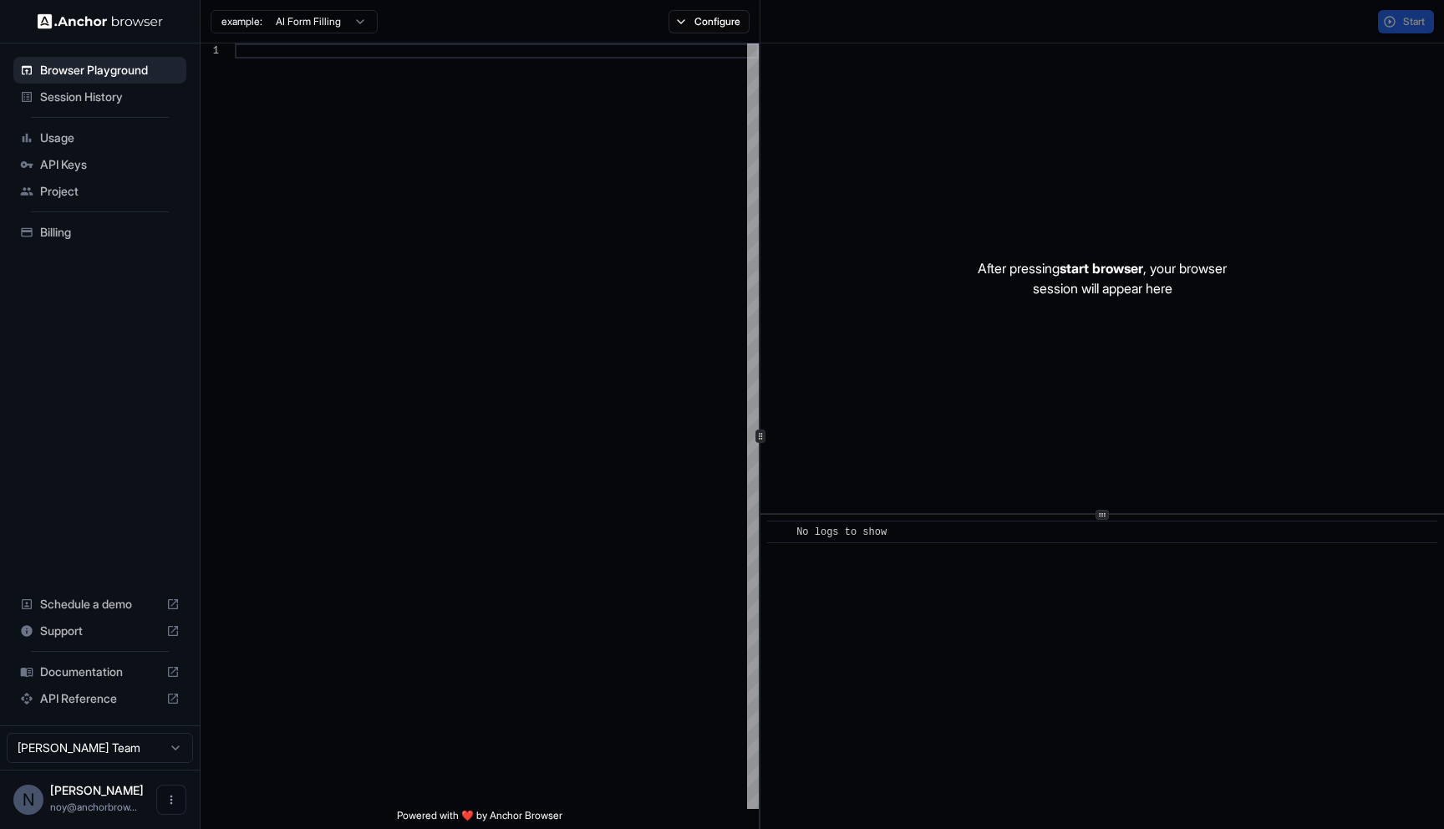
scroll to position [150, 0]
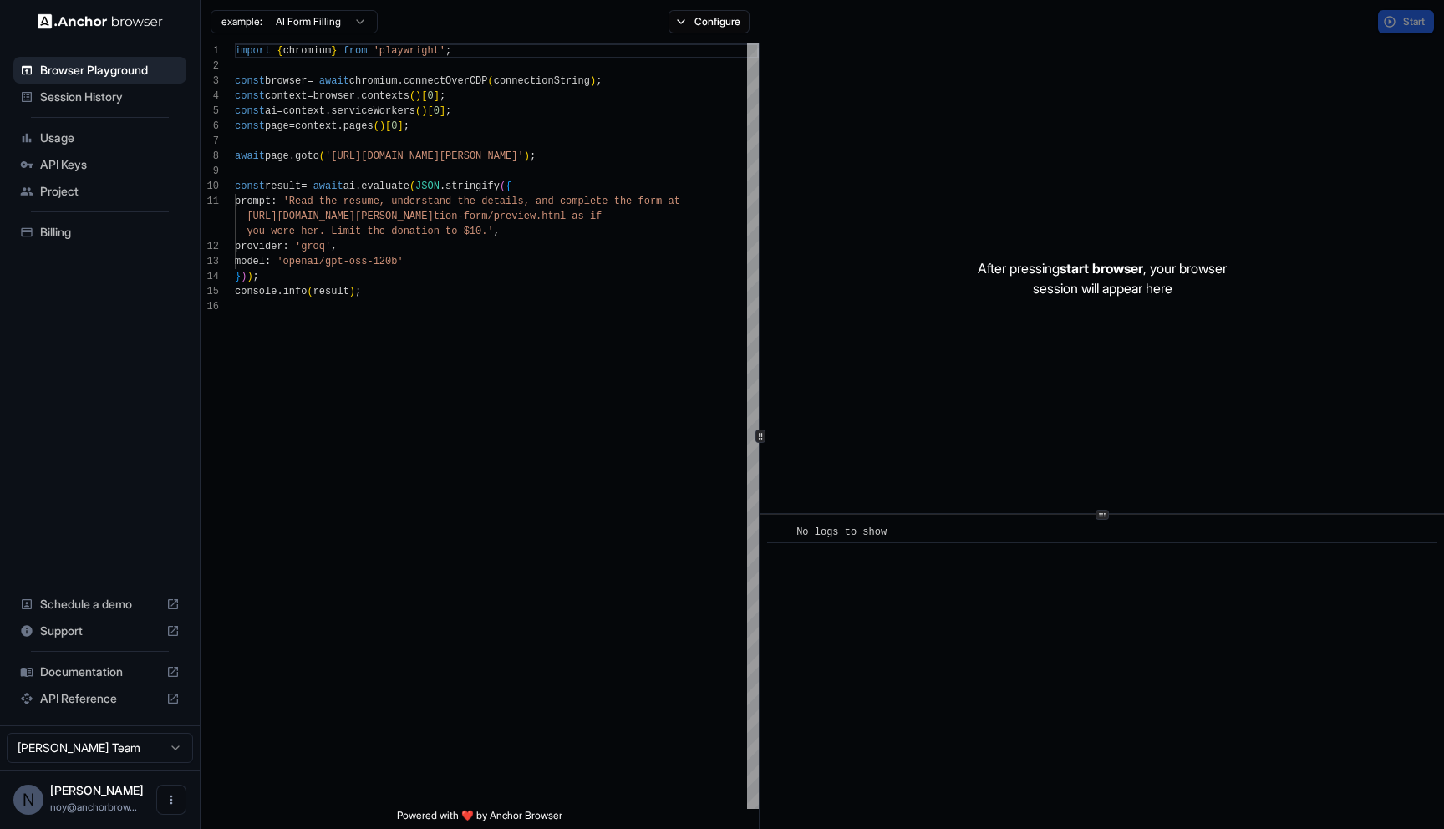
click at [1096, 23] on div "Start" at bounding box center [1102, 21] width 684 height 43
click at [708, 23] on button "Configure" at bounding box center [709, 21] width 81 height 23
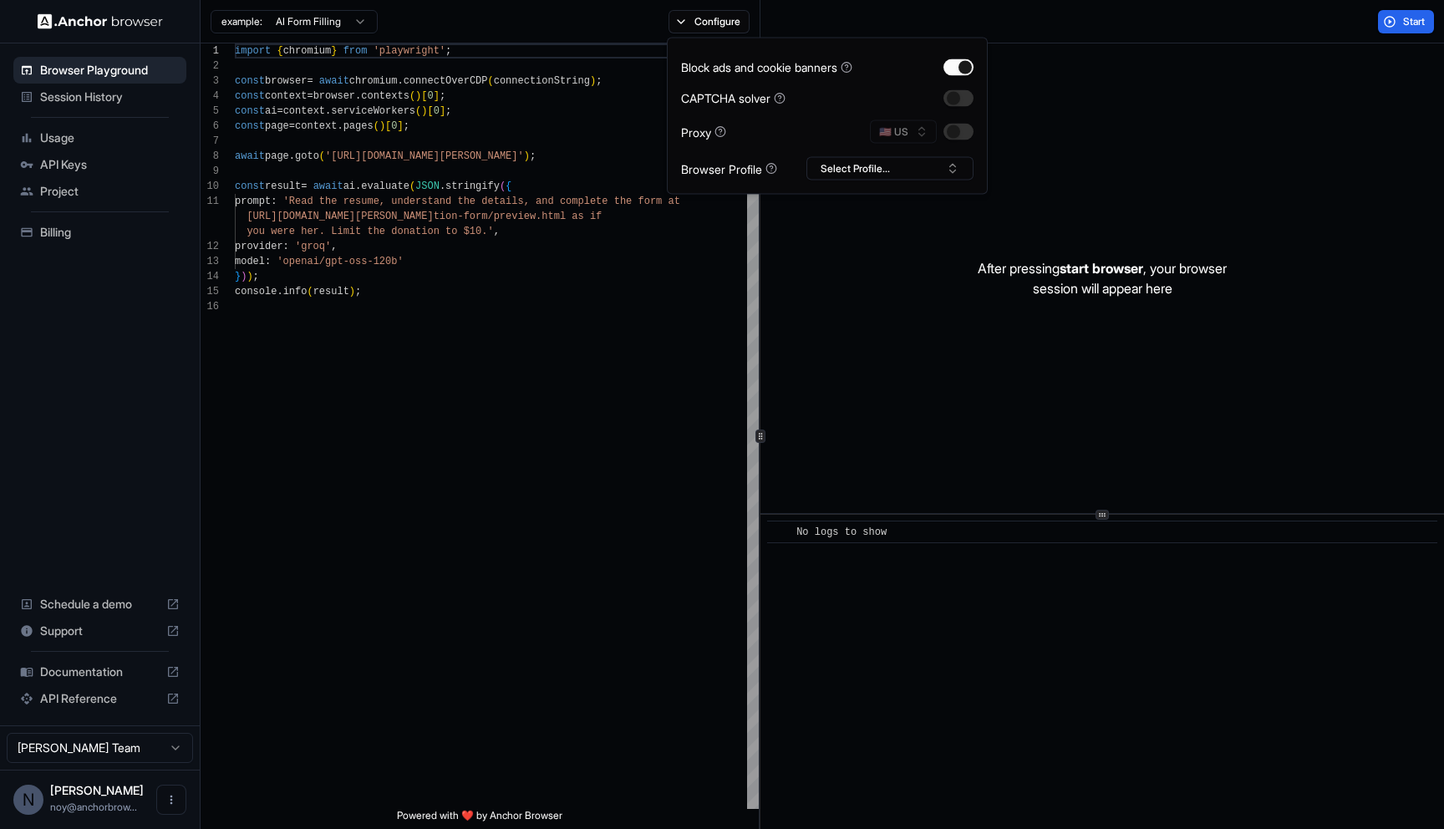
click at [1070, 43] on div "Start" at bounding box center [1102, 21] width 684 height 43
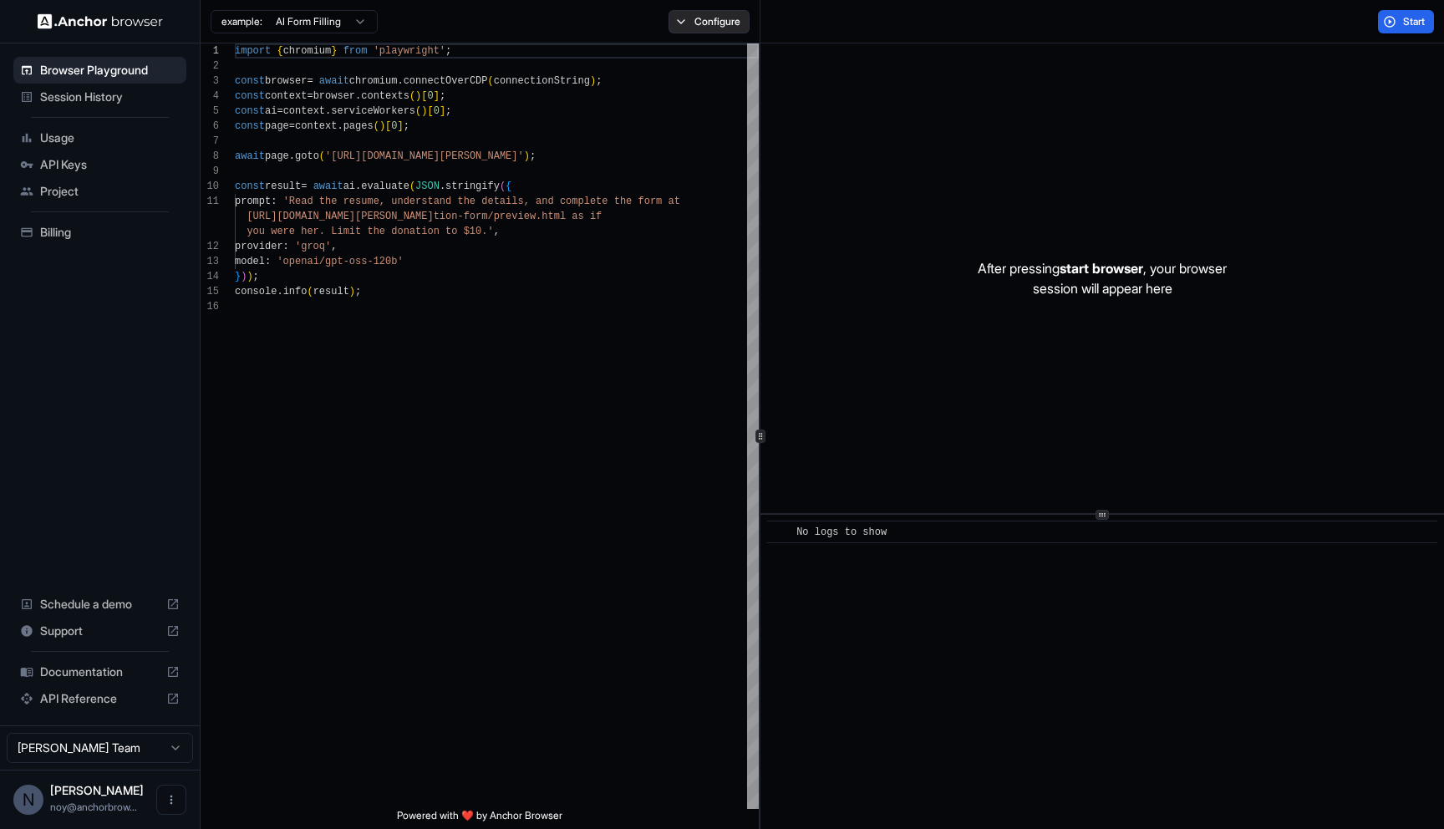
click at [732, 17] on button "Configure" at bounding box center [709, 21] width 81 height 23
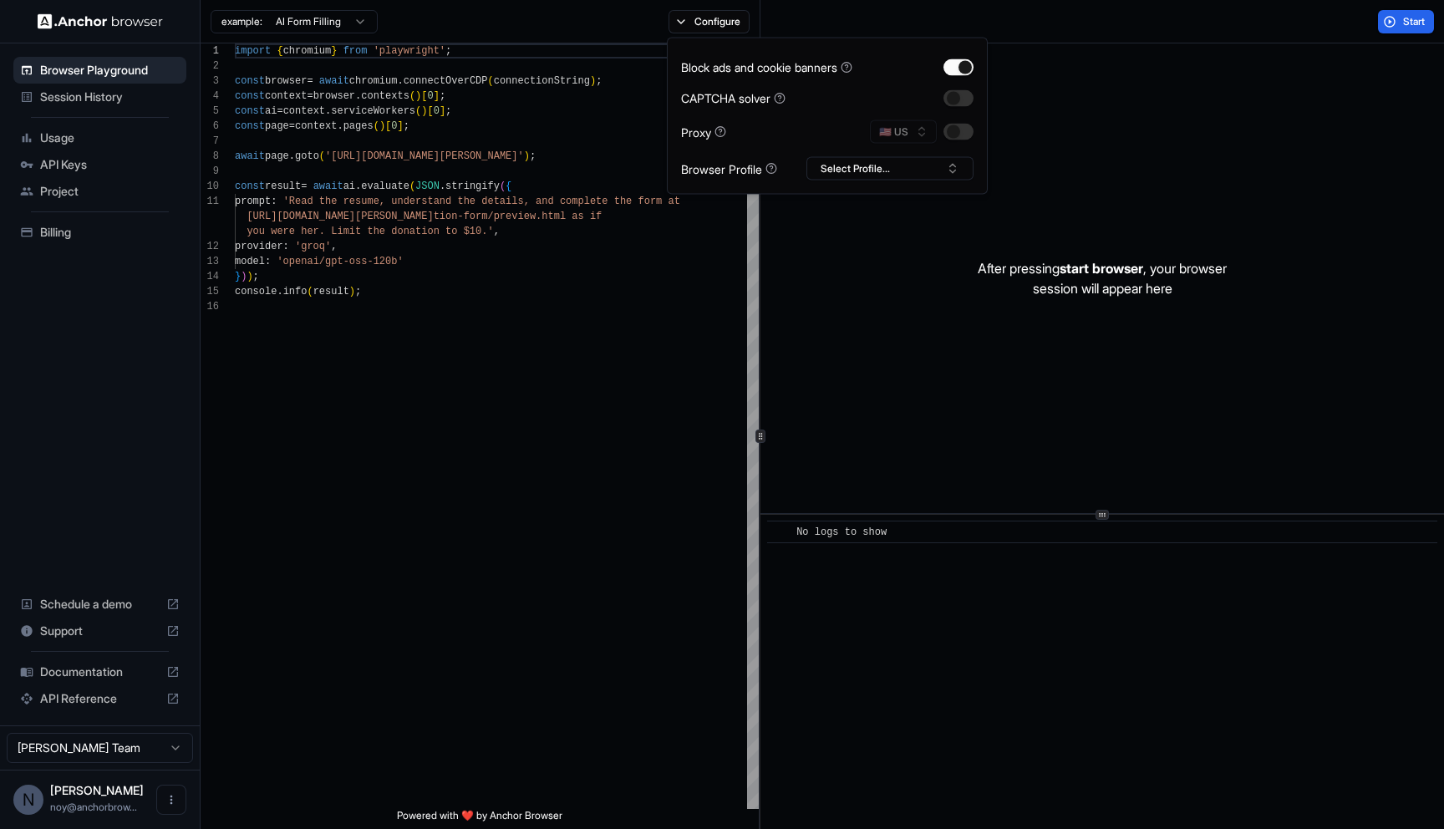
click at [1058, 34] on div "Start" at bounding box center [1102, 21] width 684 height 43
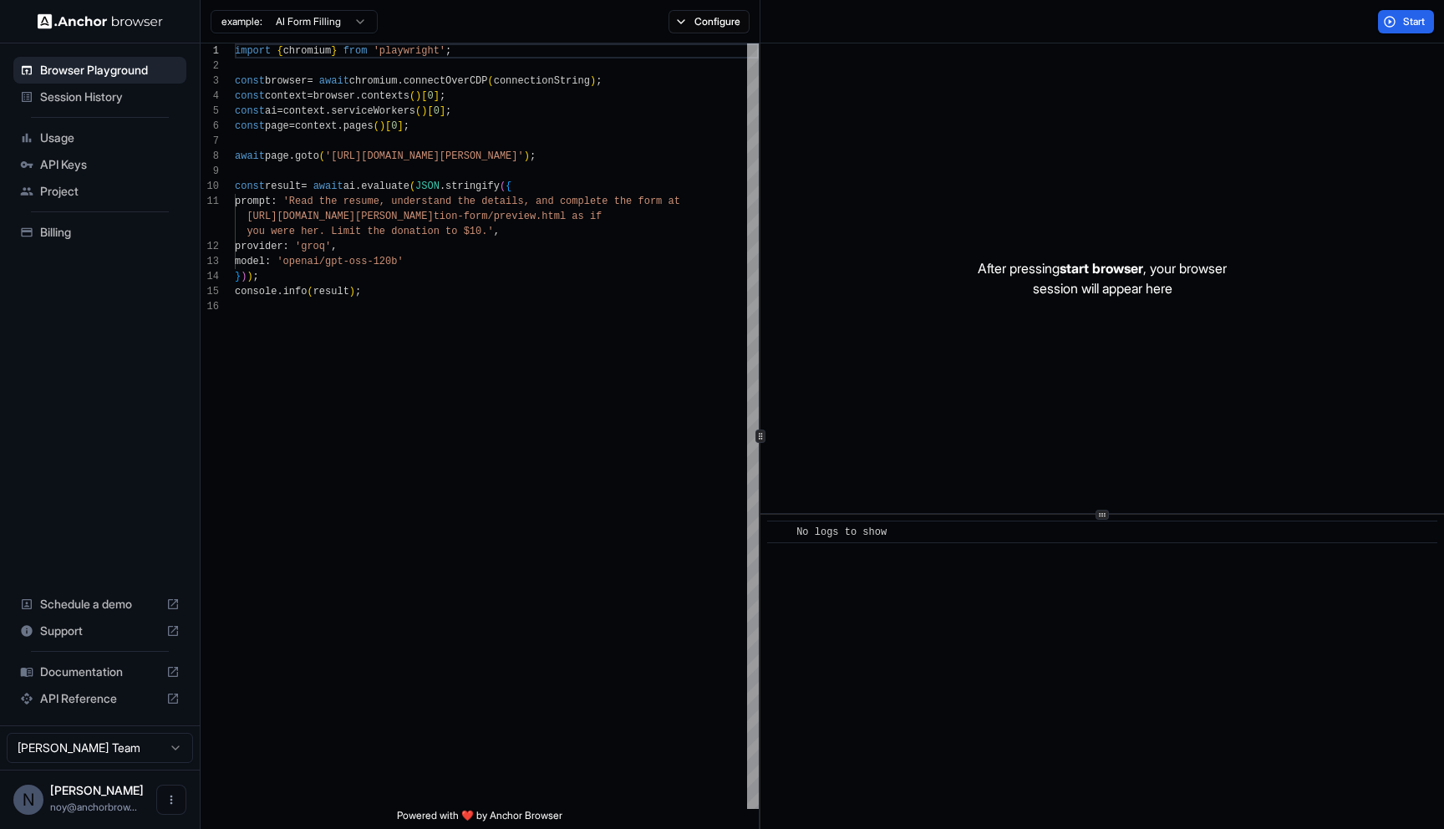
click at [1121, 27] on div "Start" at bounding box center [1102, 21] width 684 height 43
click at [1172, 26] on div "Start" at bounding box center [1102, 21] width 684 height 43
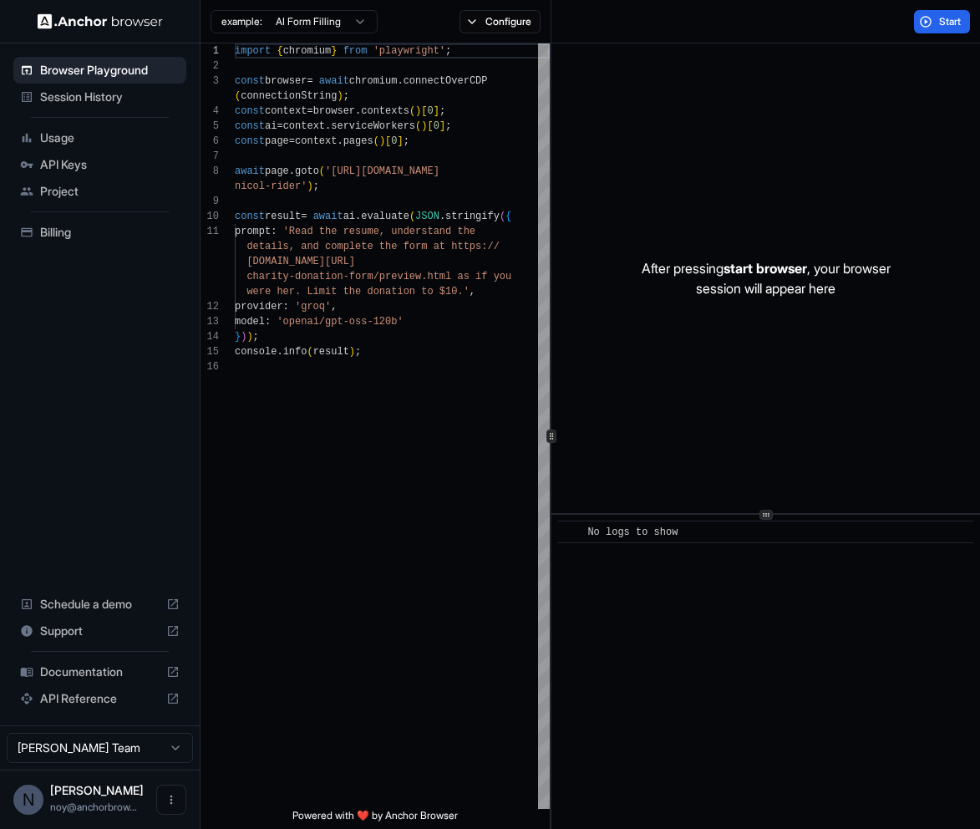
click at [880, 271] on p "After pressing start browser , your browser session will appear here" at bounding box center [766, 278] width 249 height 40
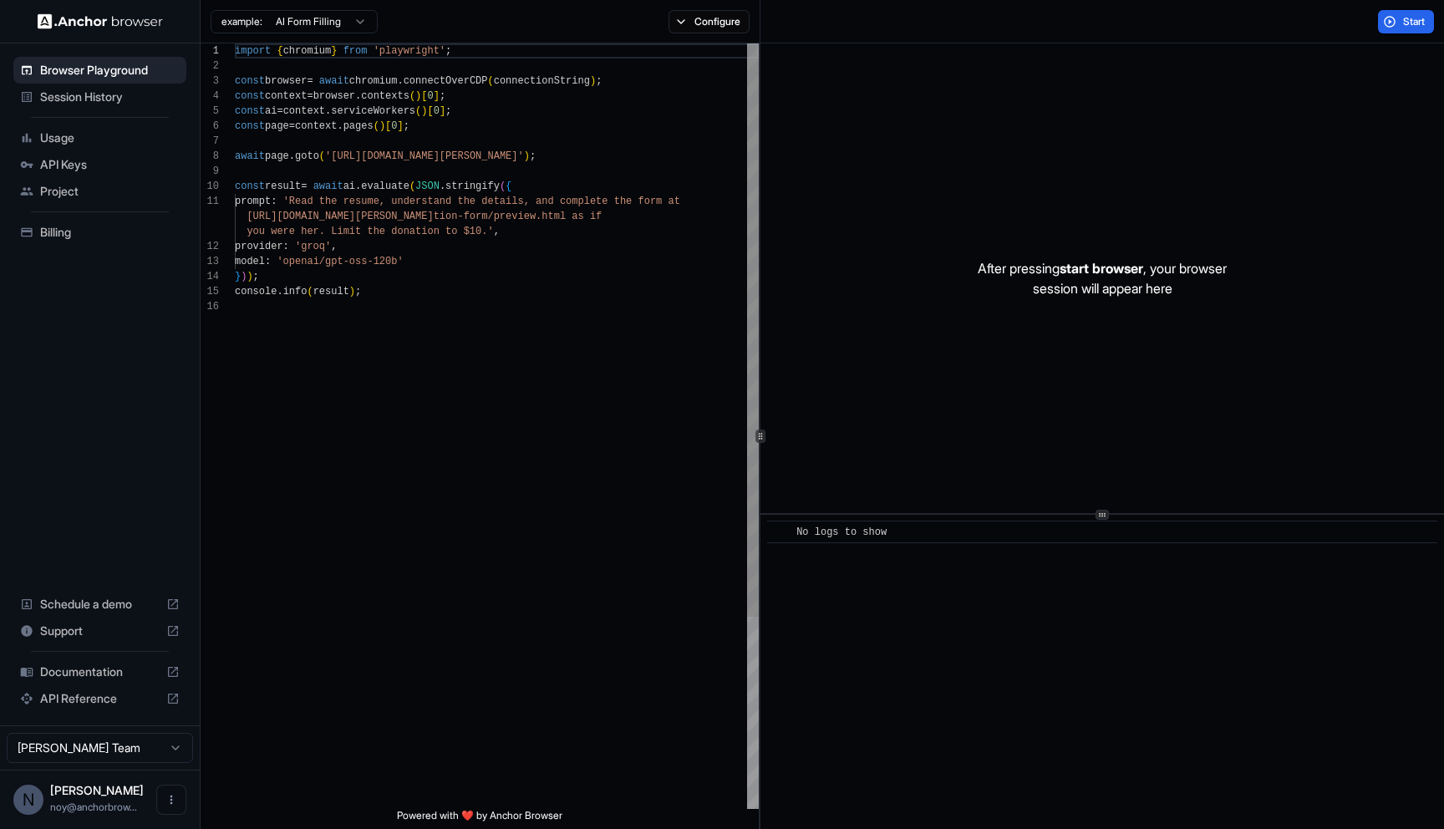
type textarea "**********"
click at [424, 440] on div "import { chromium } from 'playwright' ; const browser = await chromium . connec…" at bounding box center [497, 553] width 524 height 1021
drag, startPoint x: 415, startPoint y: 313, endPoint x: 354, endPoint y: 252, distance: 86.9
click at [410, 309] on div "import { chromium } from 'playwright' ; const browser = await chromium . connec…" at bounding box center [497, 553] width 524 height 1021
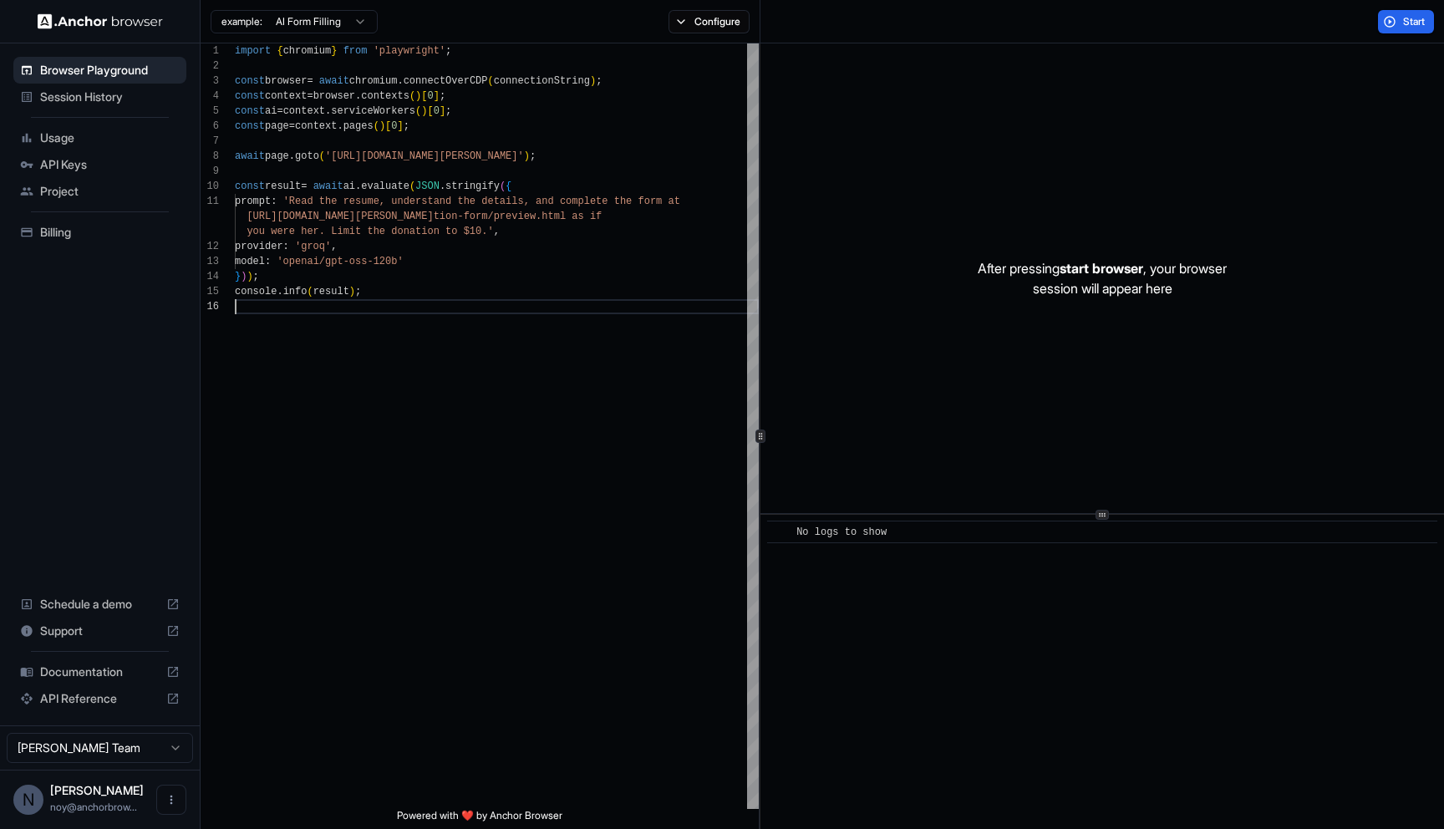
click at [72, 316] on div "Browser Playground Session History Usage API Keys Project Billing Schedule a de…" at bounding box center [100, 384] width 200 height 682
click at [404, 567] on div "import { chromium } from 'playwright' ; const browser = await chromium . connec…" at bounding box center [497, 553] width 524 height 1021
click at [870, 150] on div "After pressing start browser , your browser session will appear here" at bounding box center [1102, 278] width 684 height 470
click at [94, 165] on span "API Keys" at bounding box center [110, 164] width 140 height 17
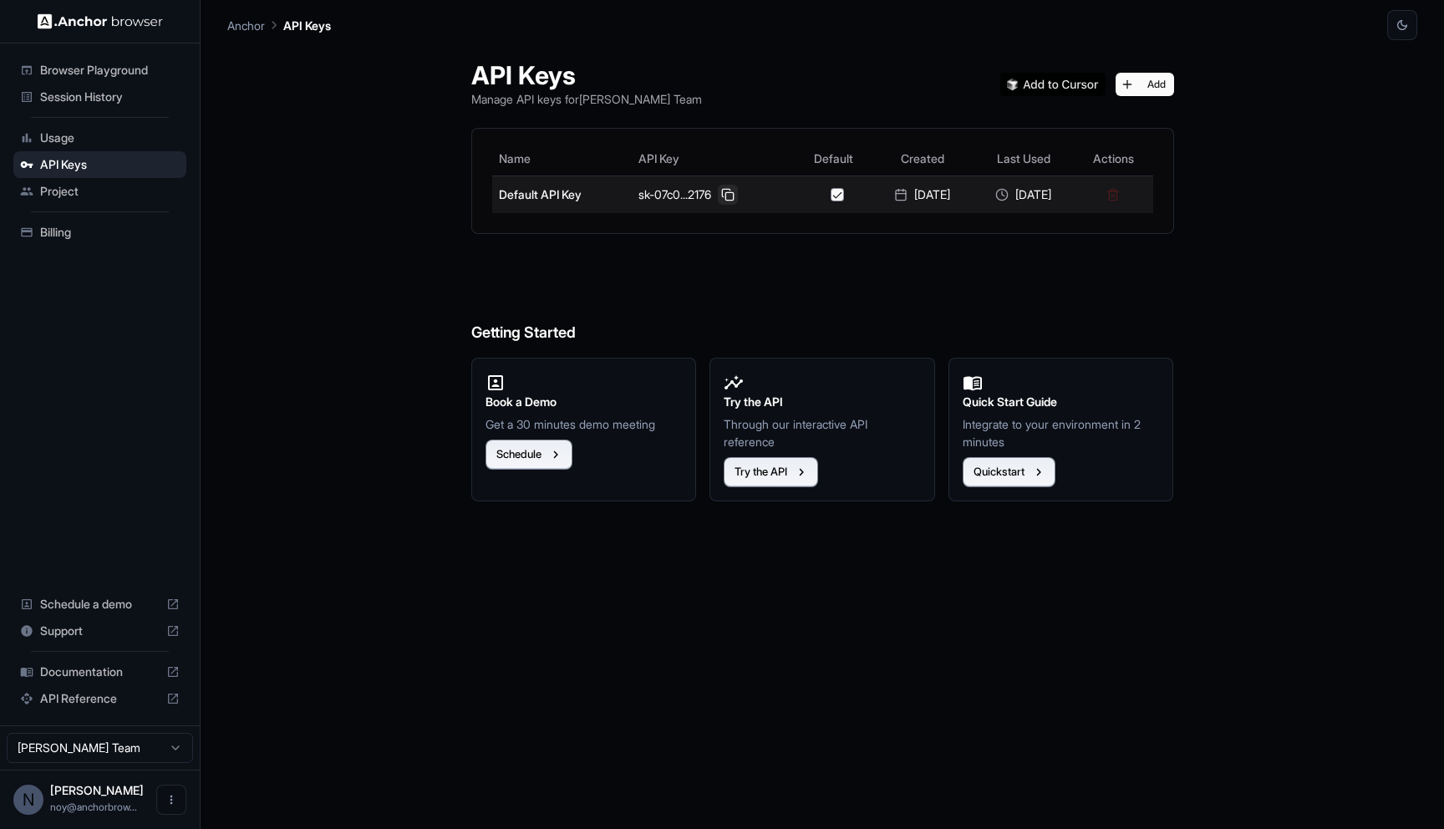
click at [718, 191] on button at bounding box center [728, 195] width 20 height 20
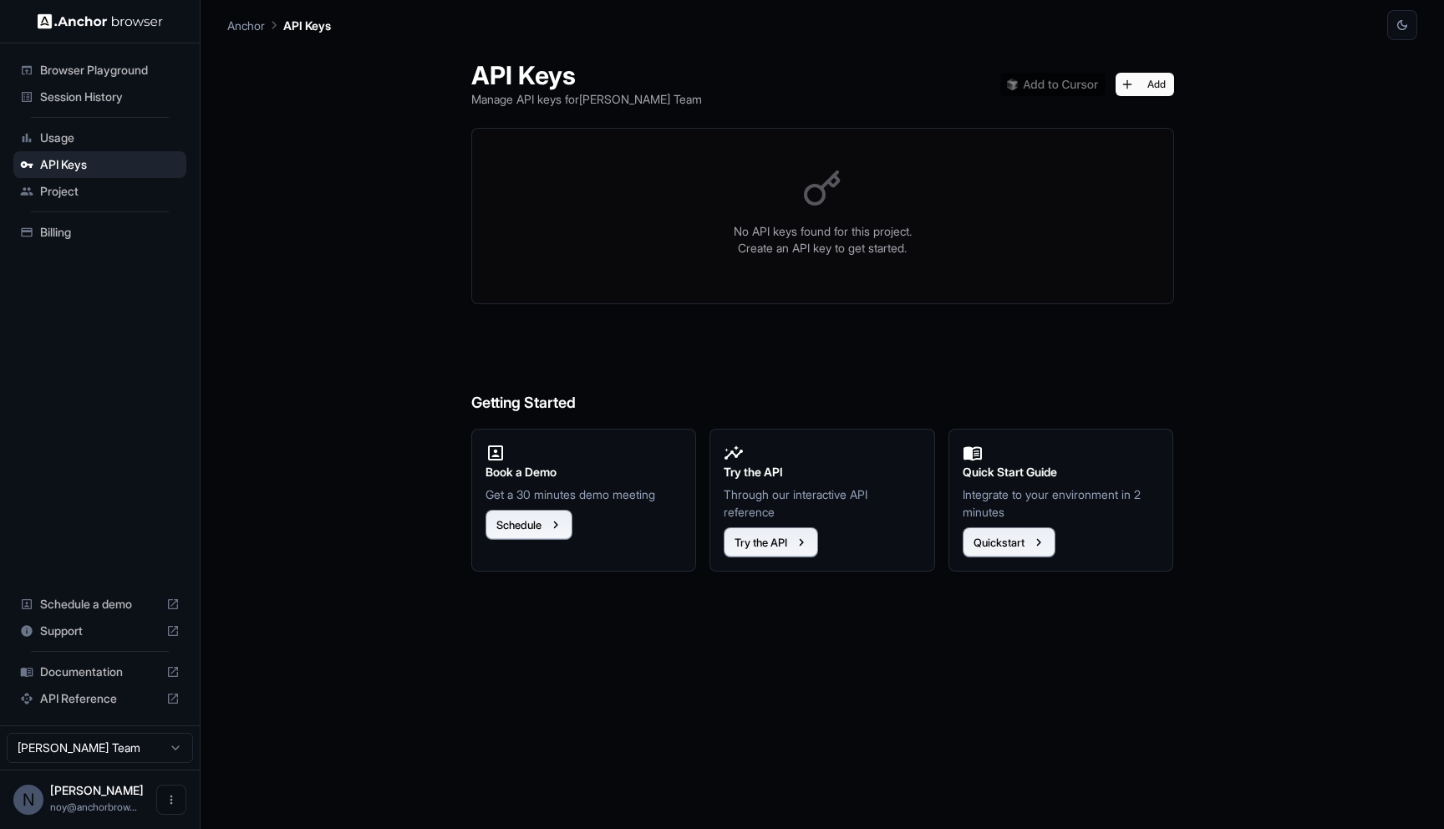
click at [97, 99] on span "Session History" at bounding box center [110, 97] width 140 height 17
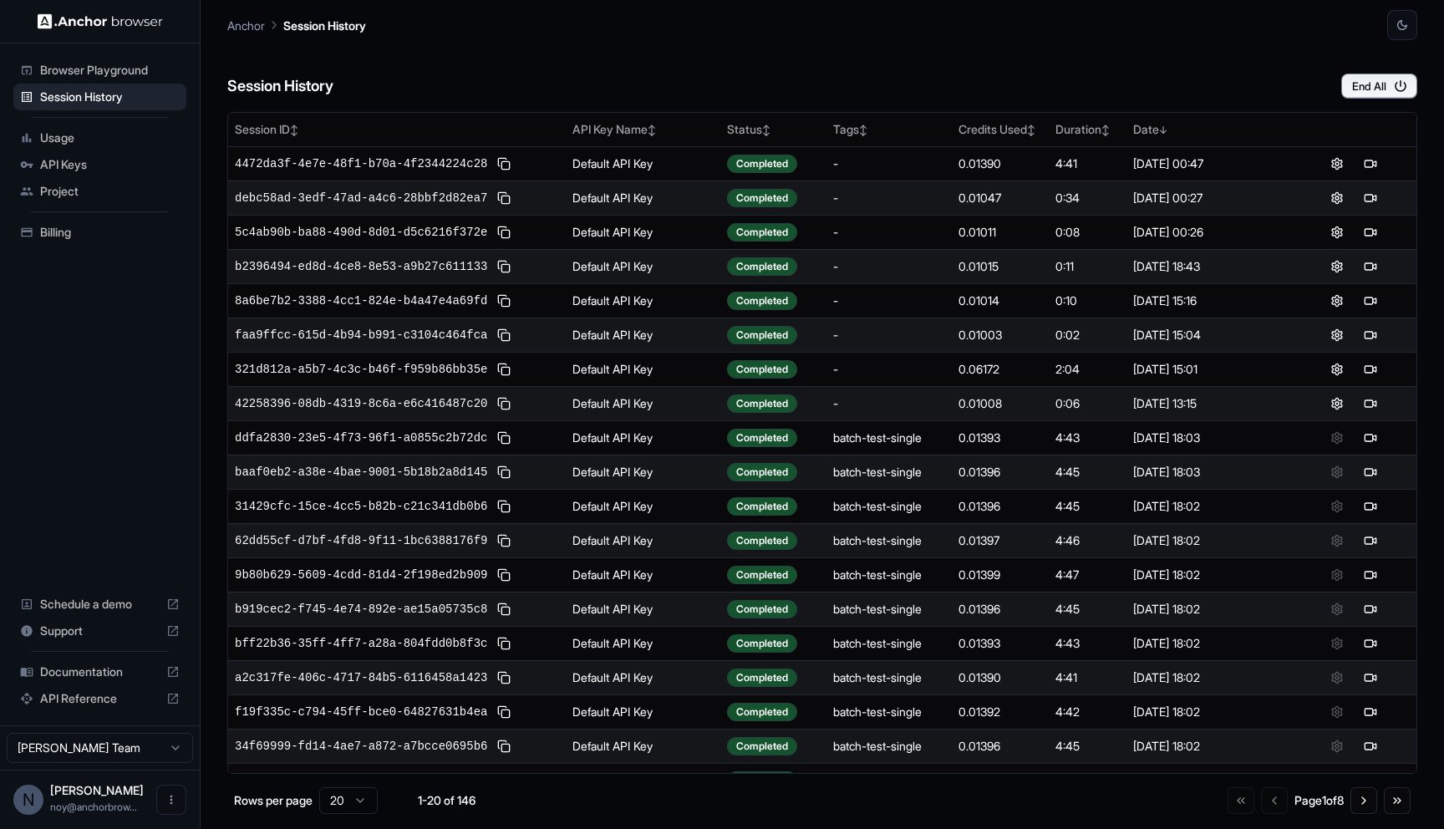
click at [626, 106] on div "Session History End All Session ID ↕ API Key Name ↕ Status ↕ Tags ↕ Credits Use…" at bounding box center [822, 434] width 1190 height 789
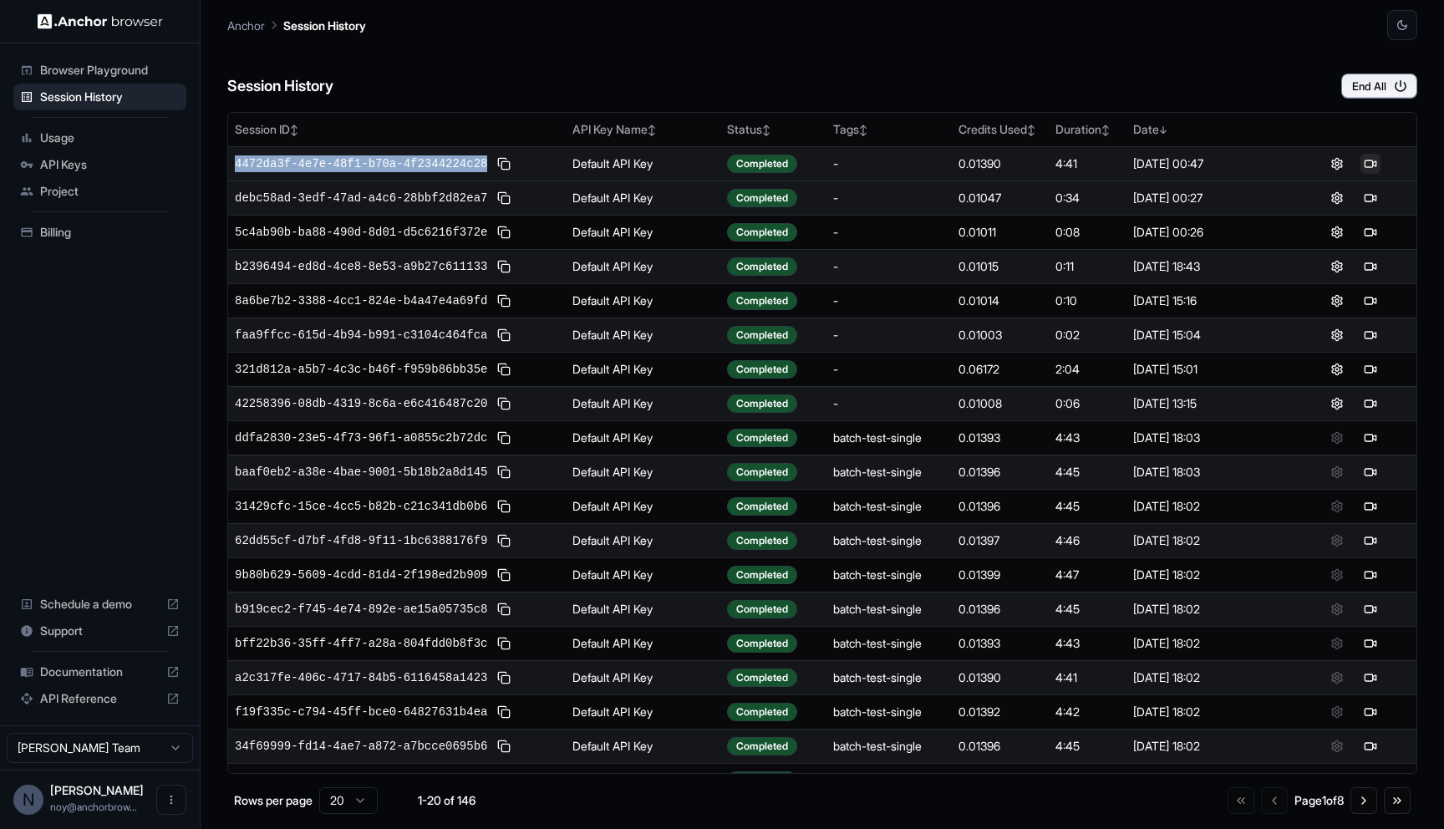
click at [1370, 163] on button at bounding box center [1370, 164] width 20 height 20
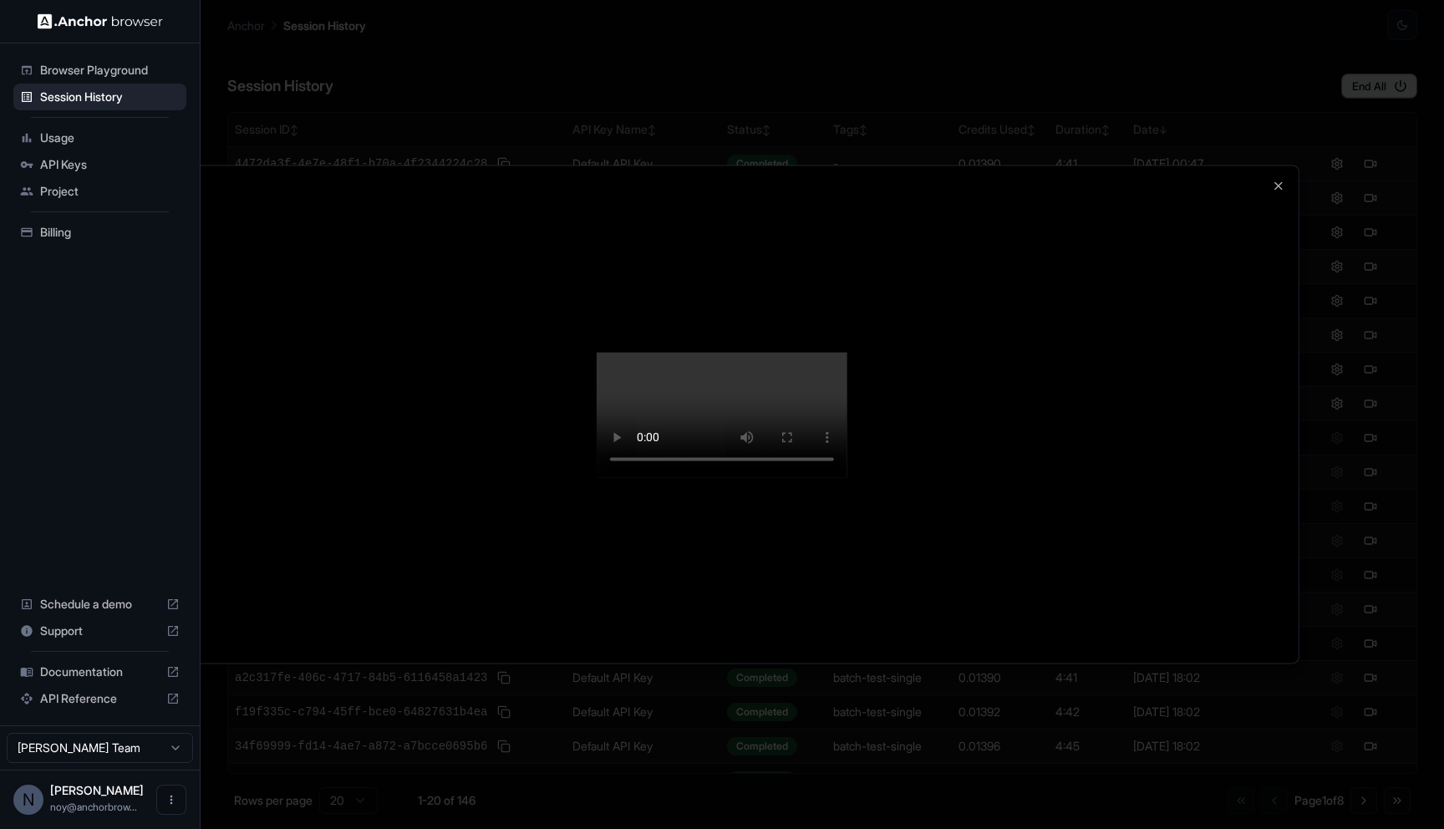
click at [742, 321] on div at bounding box center [721, 413] width 1153 height 497
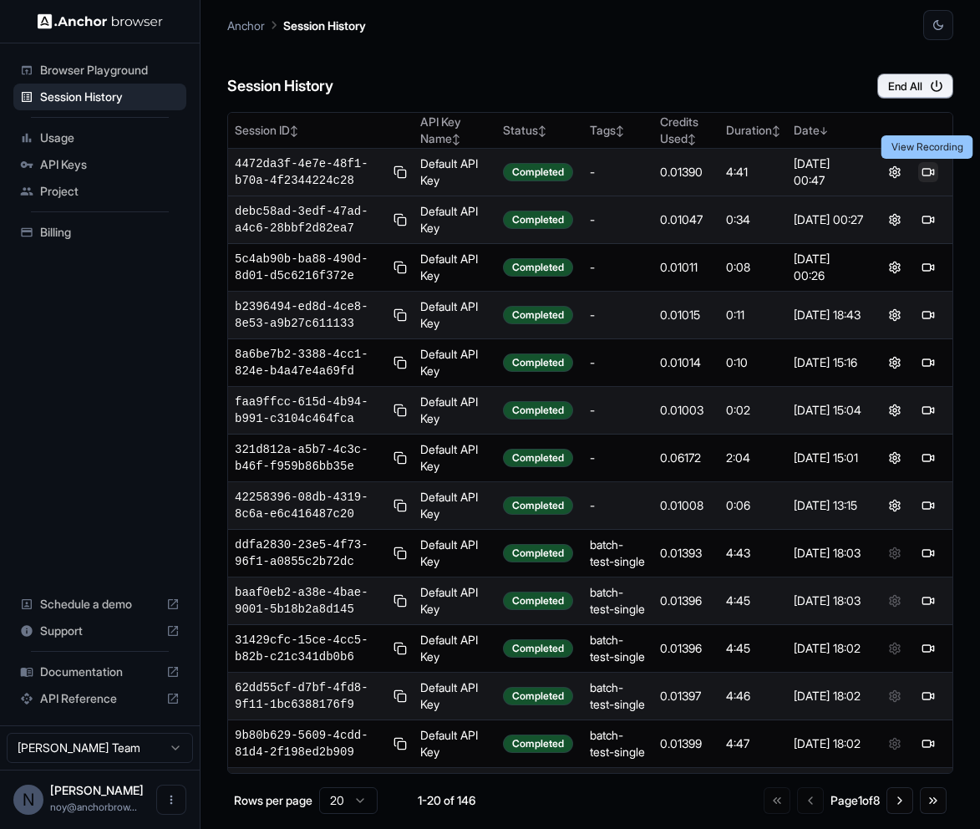
click at [928, 170] on button at bounding box center [928, 172] width 20 height 20
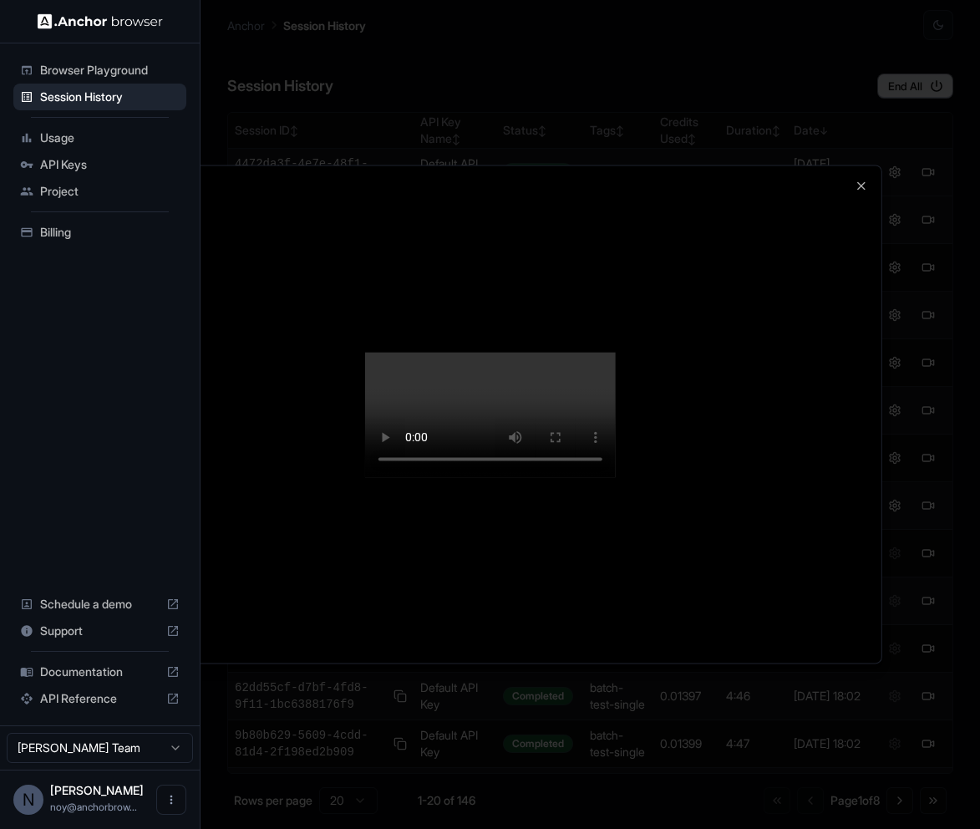
click at [878, 65] on div at bounding box center [490, 414] width 980 height 829
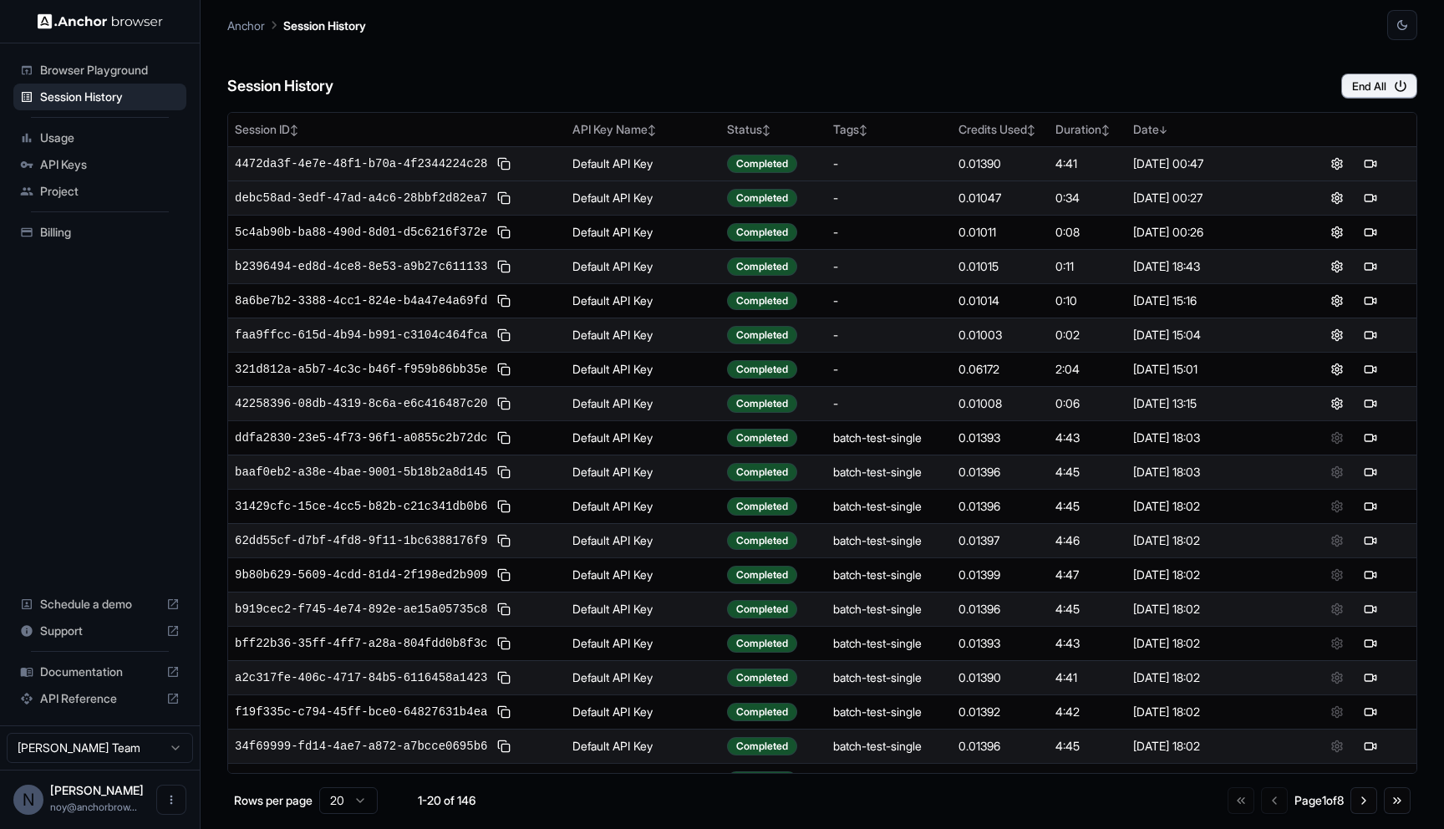
click at [638, 84] on div "Session History End All" at bounding box center [822, 69] width 1190 height 58
click at [500, 164] on button at bounding box center [504, 164] width 20 height 20
